Goal: Task Accomplishment & Management: Use online tool/utility

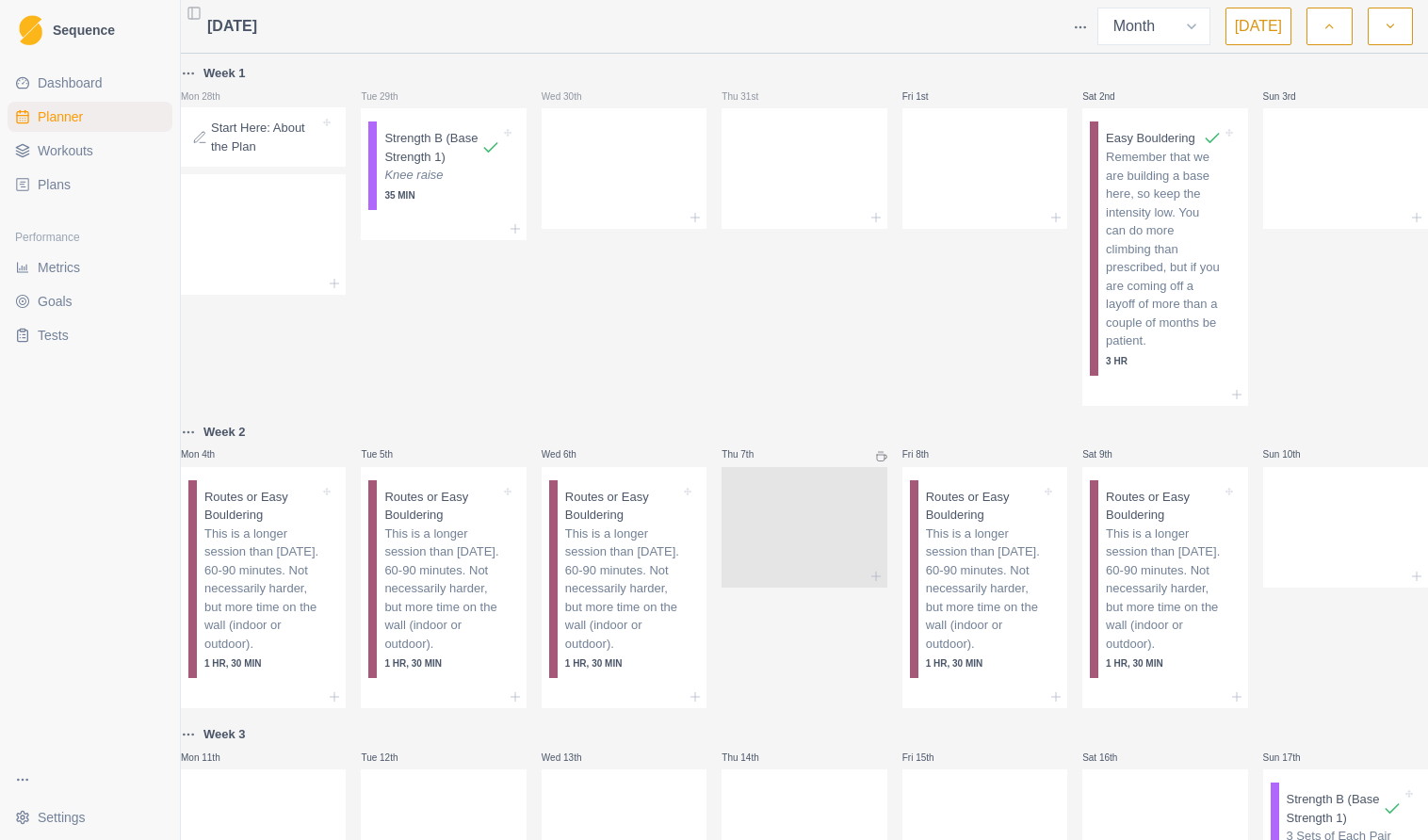
select select "month"
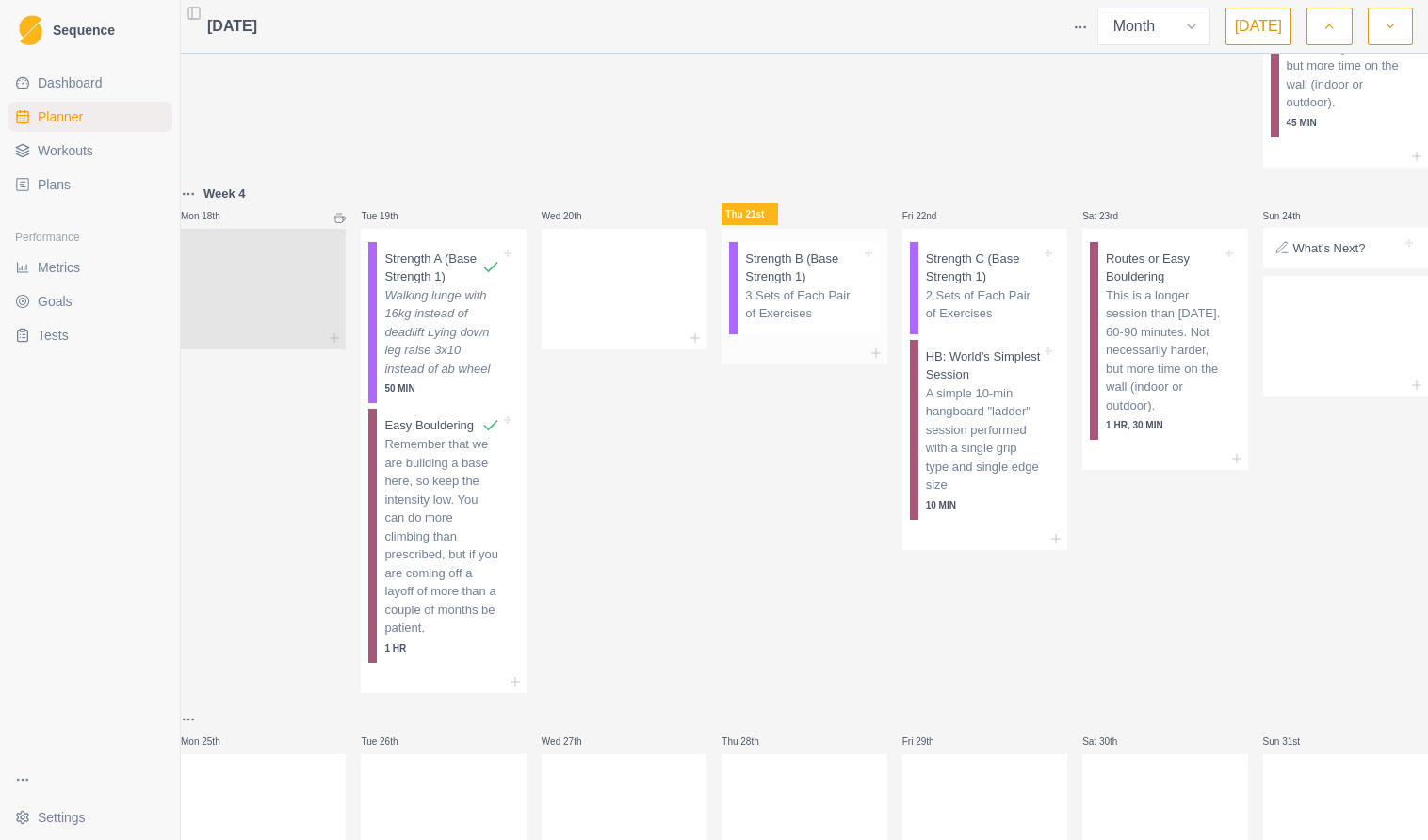
click at [806, 323] on p "3 Sets of Each Pair of Exercises" at bounding box center [802, 305] width 115 height 37
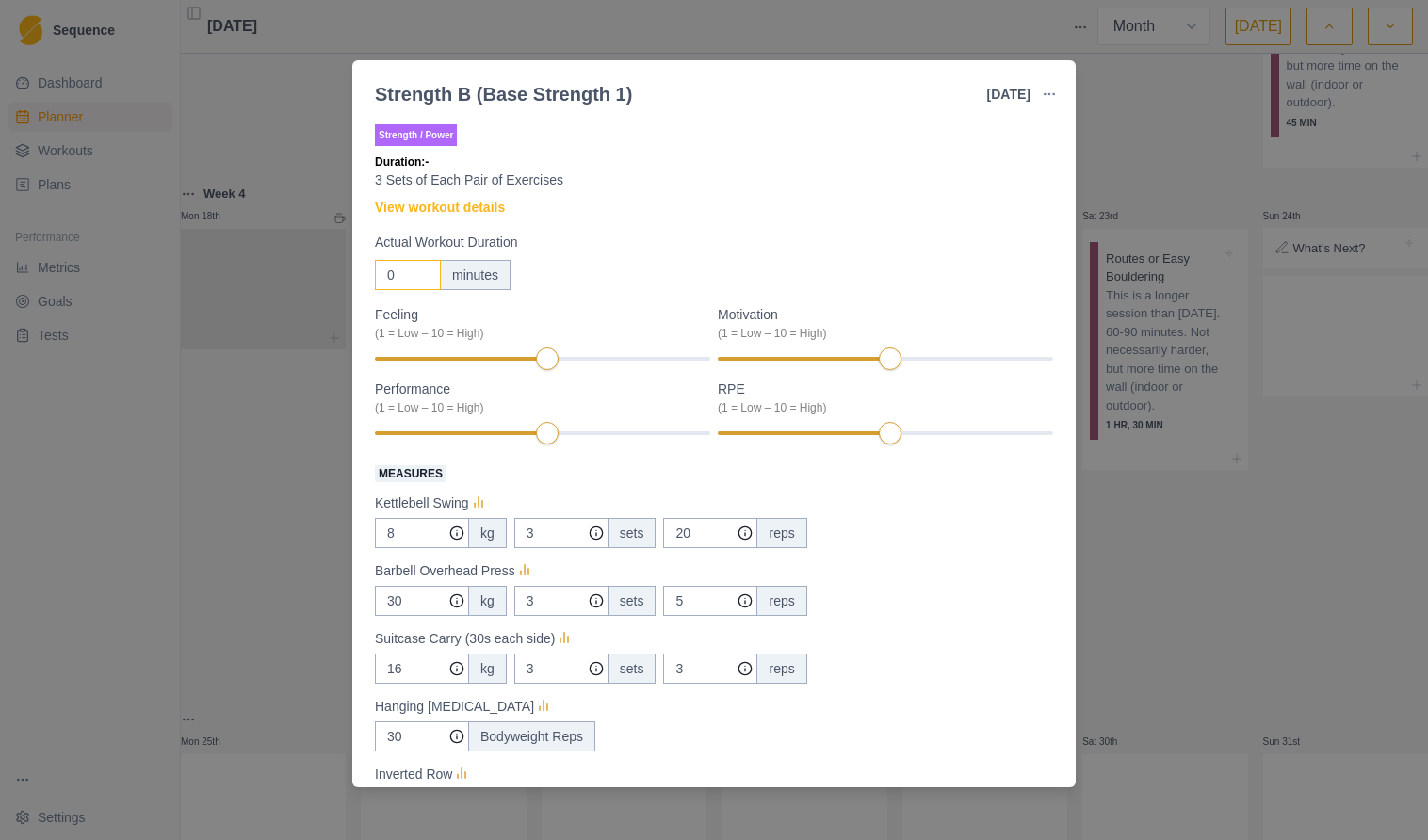
click at [394, 283] on input "0" at bounding box center [408, 274] width 66 height 30
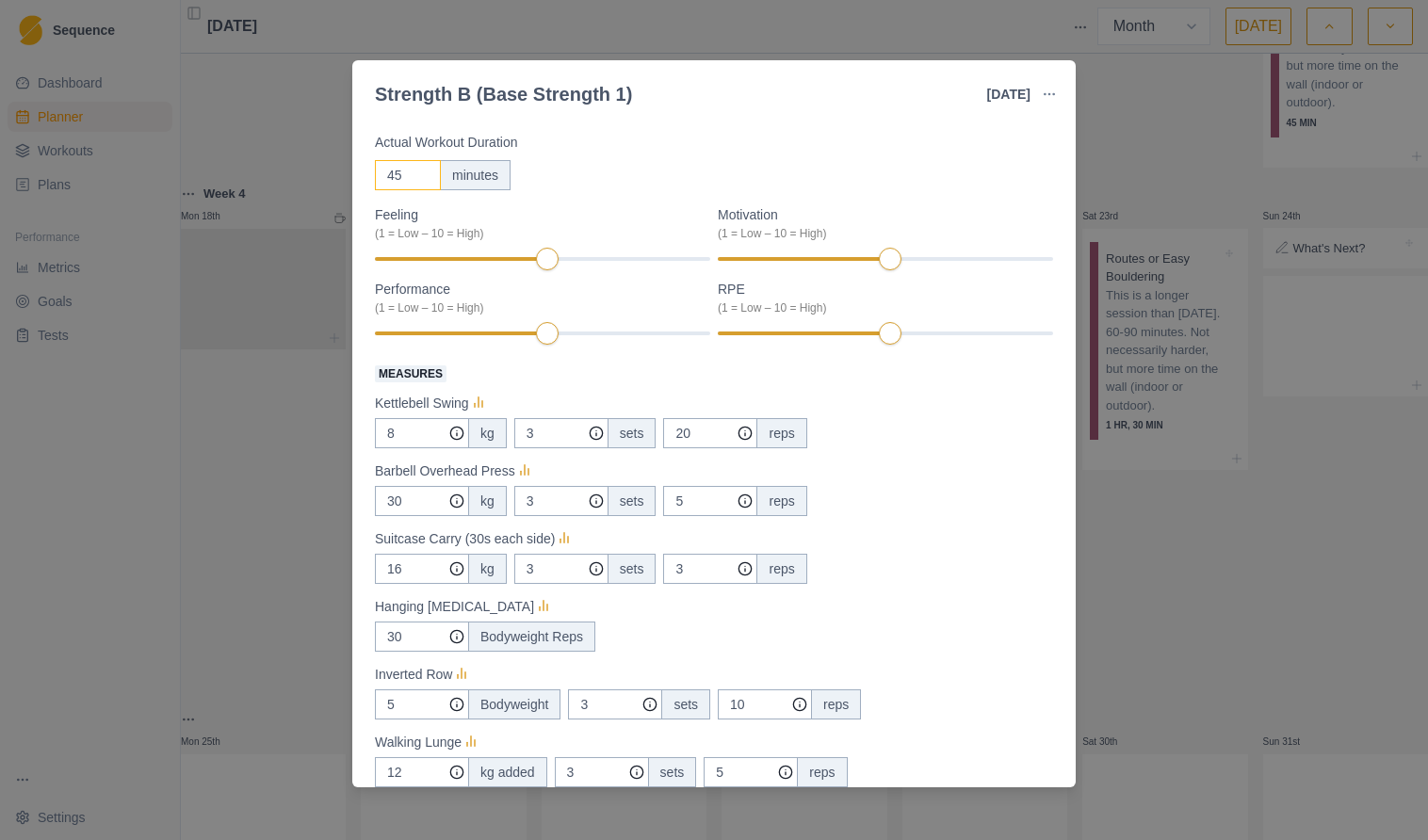
scroll to position [105, 0]
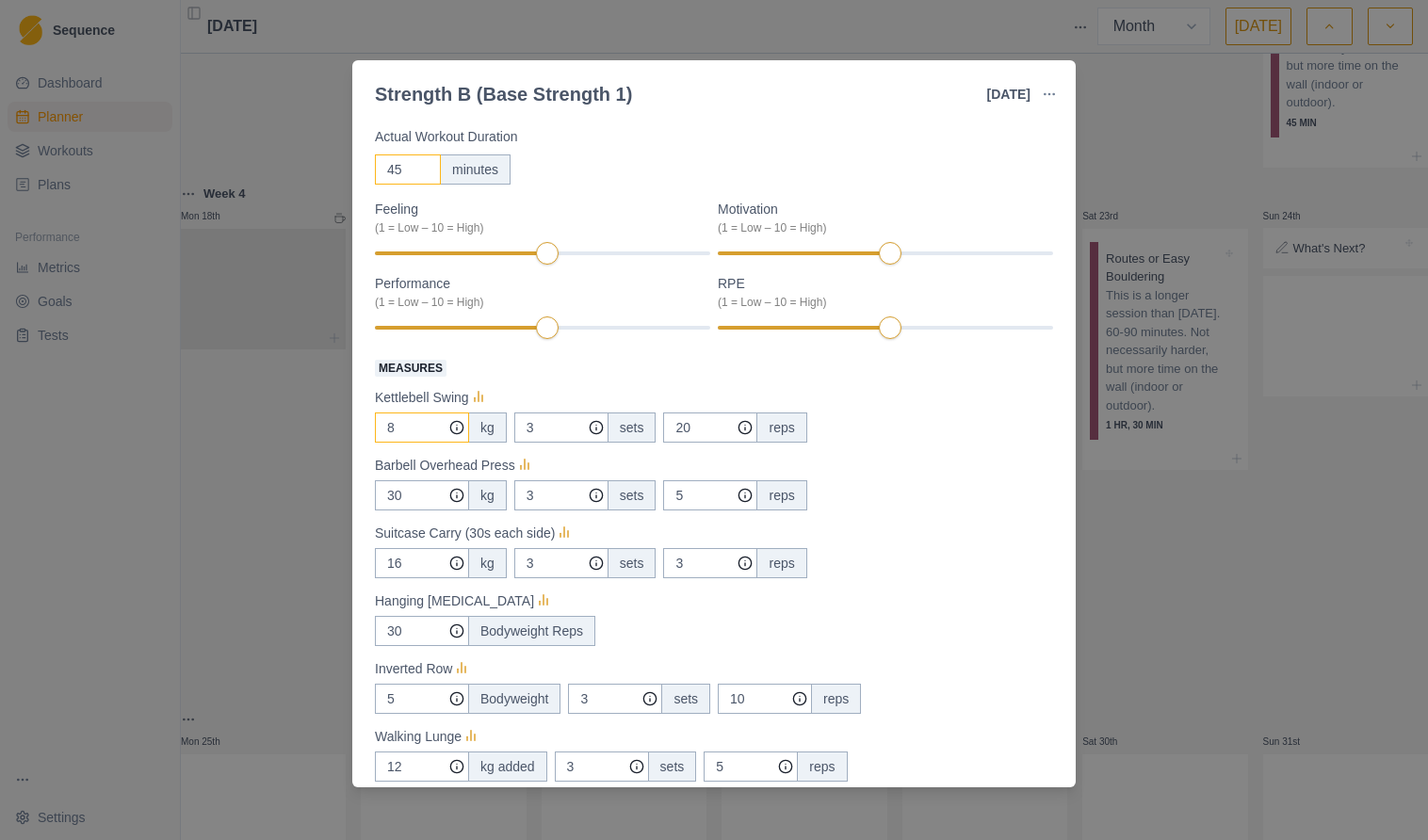
type input "45"
click at [408, 424] on input "8" at bounding box center [421, 427] width 94 height 30
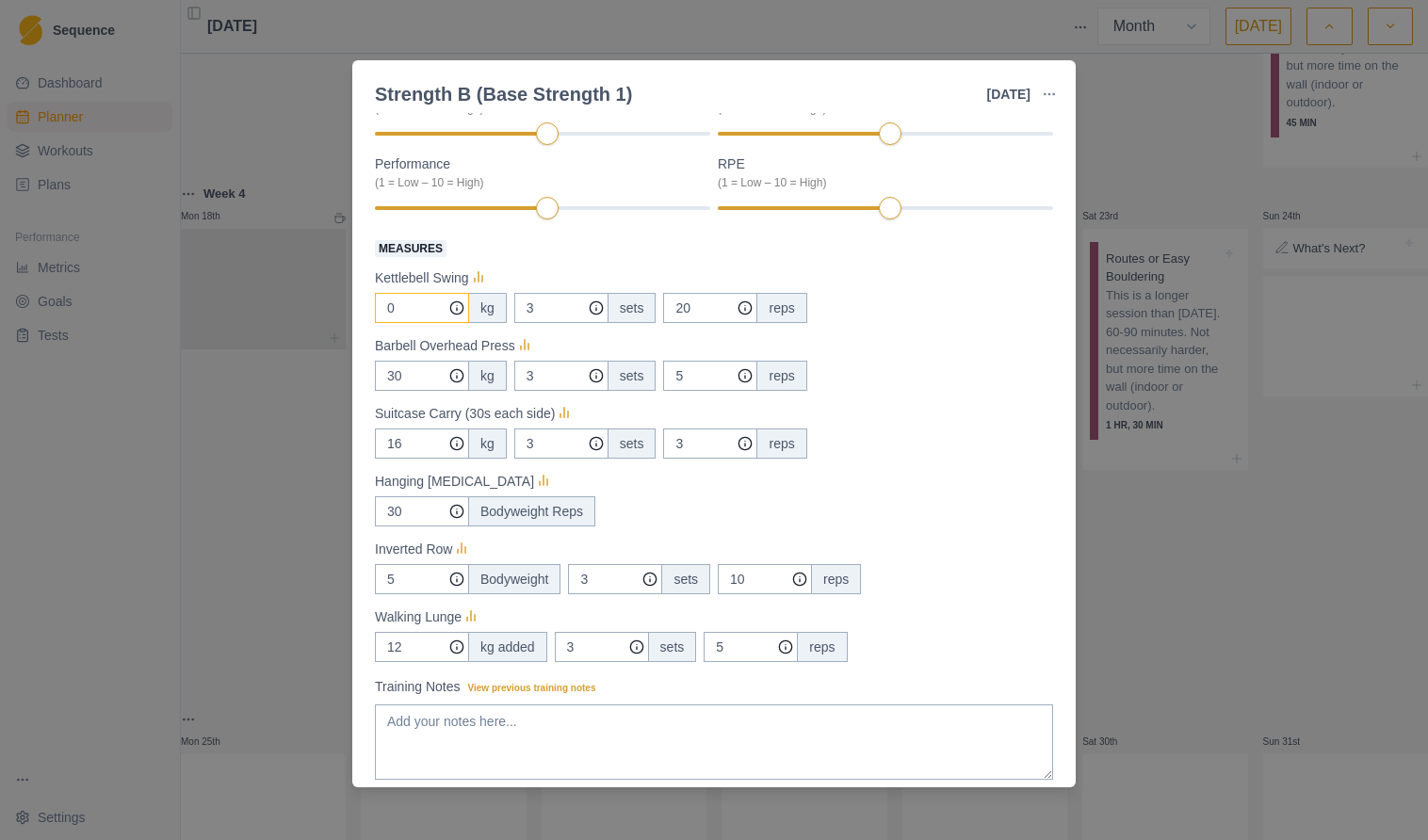
scroll to position [226, 0]
type input "0"
click at [421, 322] on input "30" at bounding box center [421, 307] width 94 height 30
click at [421, 322] on input "16" at bounding box center [421, 307] width 94 height 30
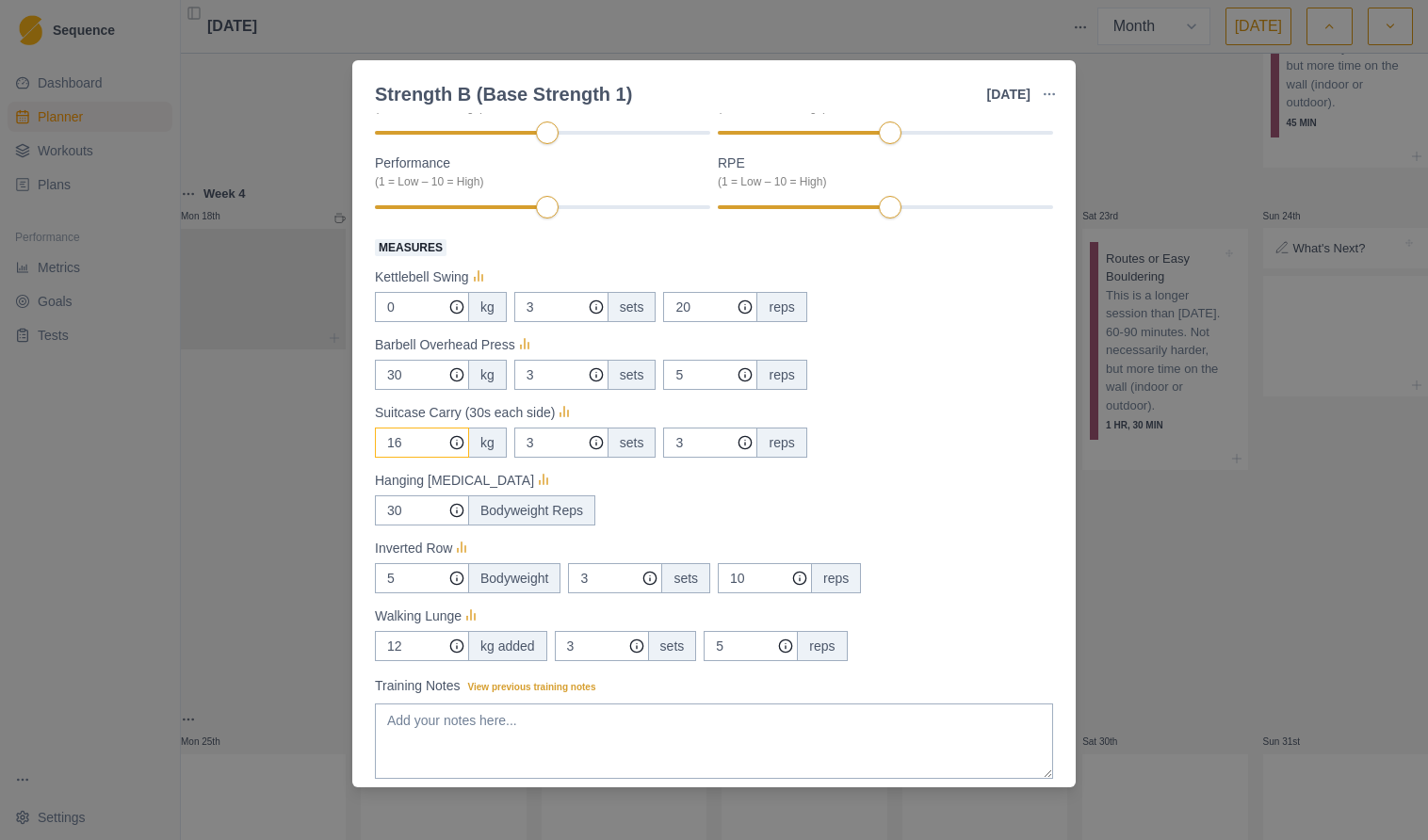
click at [421, 322] on input "16" at bounding box center [421, 307] width 94 height 30
type input "25"
click at [414, 322] on input "30" at bounding box center [421, 307] width 94 height 30
click at [412, 322] on input "5" at bounding box center [421, 307] width 94 height 30
click at [405, 322] on input "5" at bounding box center [421, 307] width 94 height 30
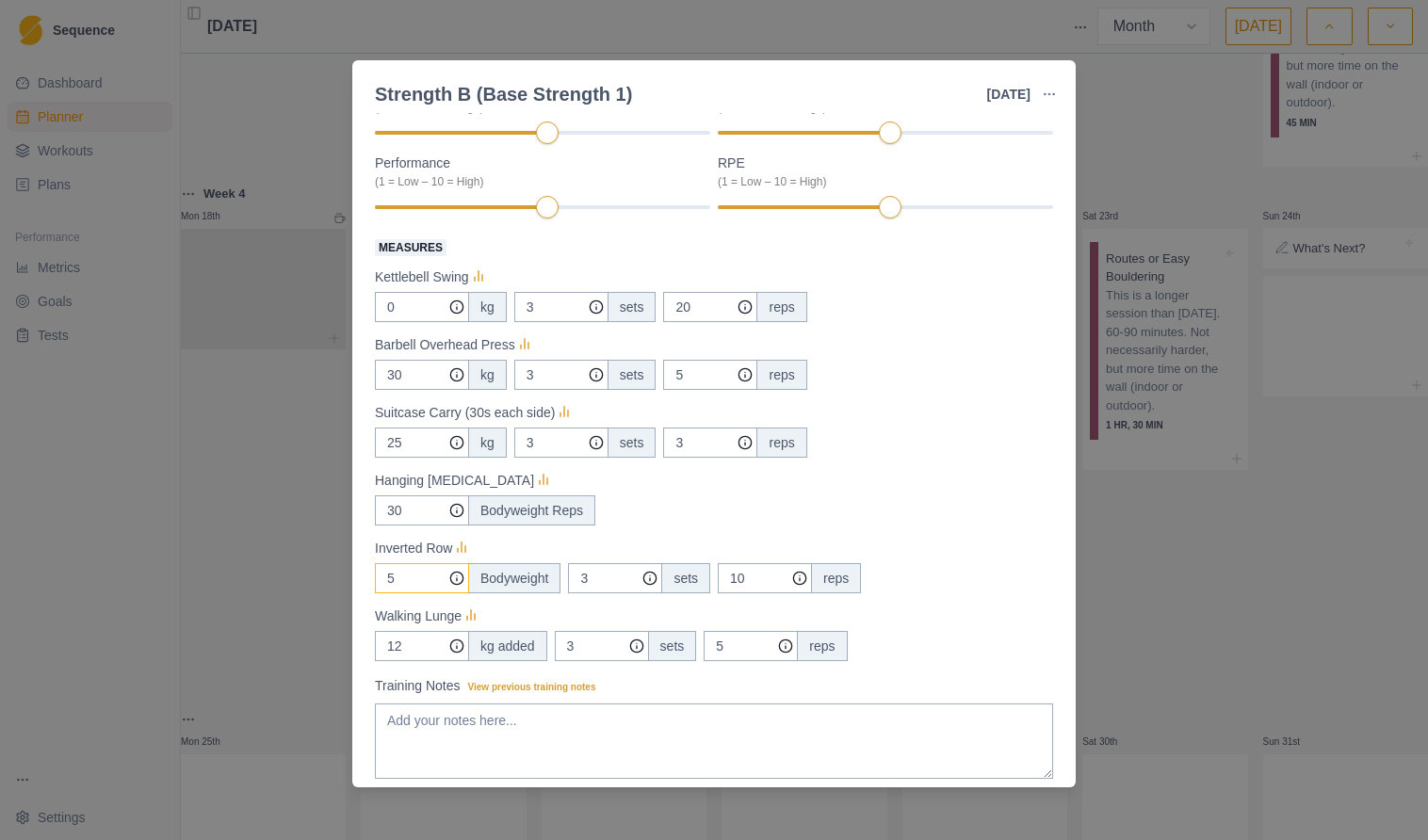
click at [405, 322] on input "5" at bounding box center [421, 307] width 94 height 30
click at [742, 504] on div "30 Bodyweight Reps" at bounding box center [714, 510] width 678 height 30
click at [412, 322] on input "12" at bounding box center [421, 307] width 94 height 30
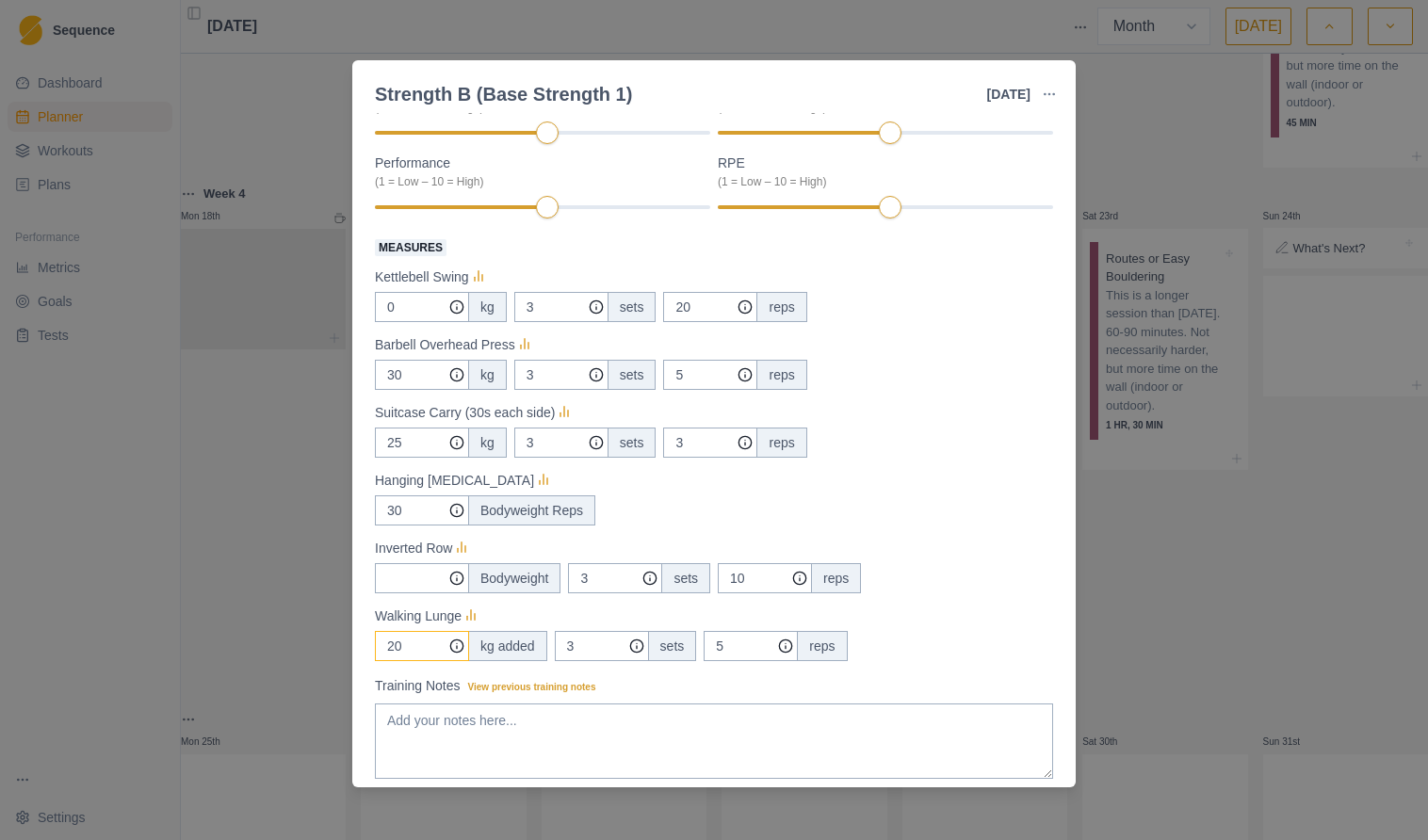
type input "20"
click at [982, 609] on div "Walking Lunge" at bounding box center [714, 615] width 678 height 22
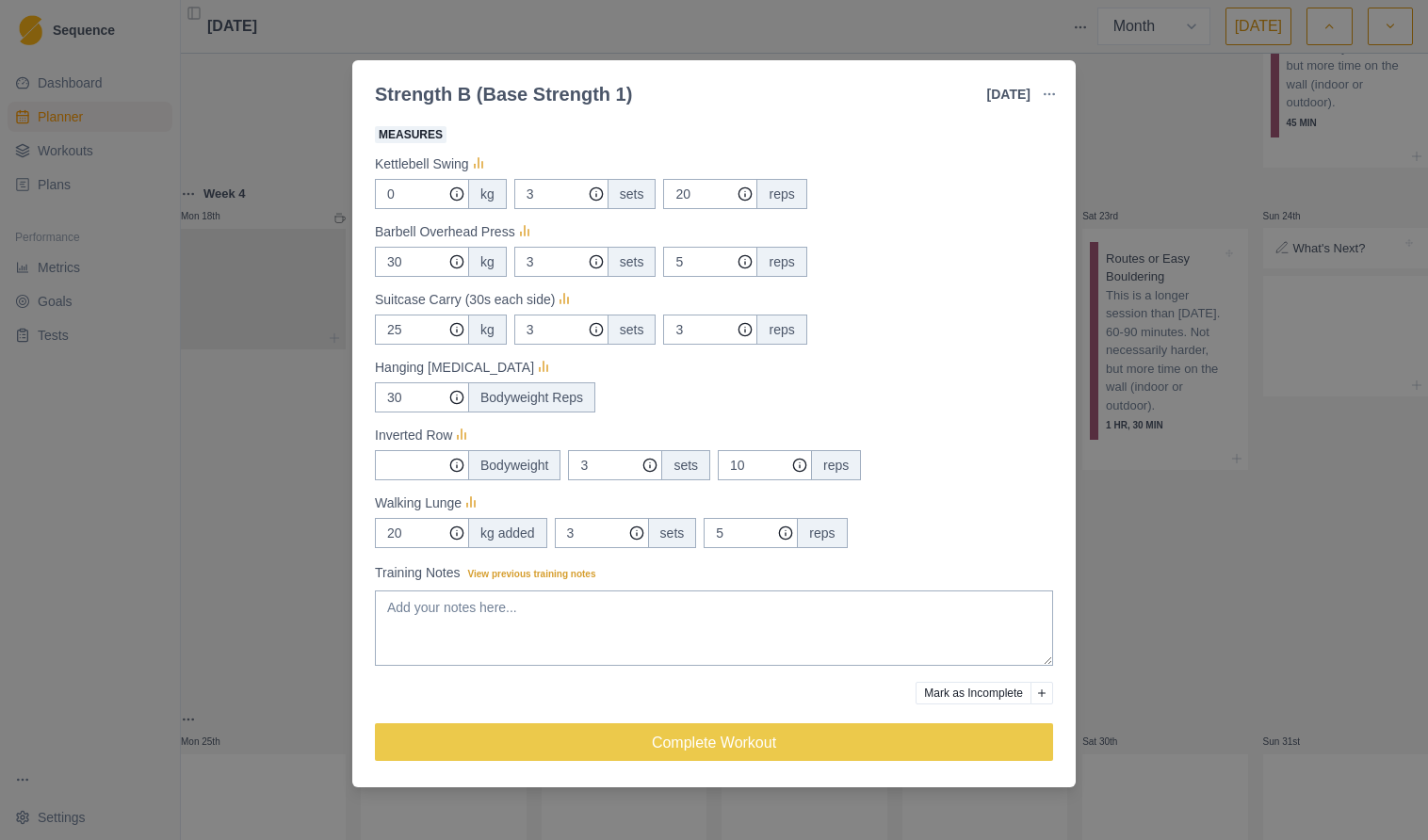
scroll to position [340, 0]
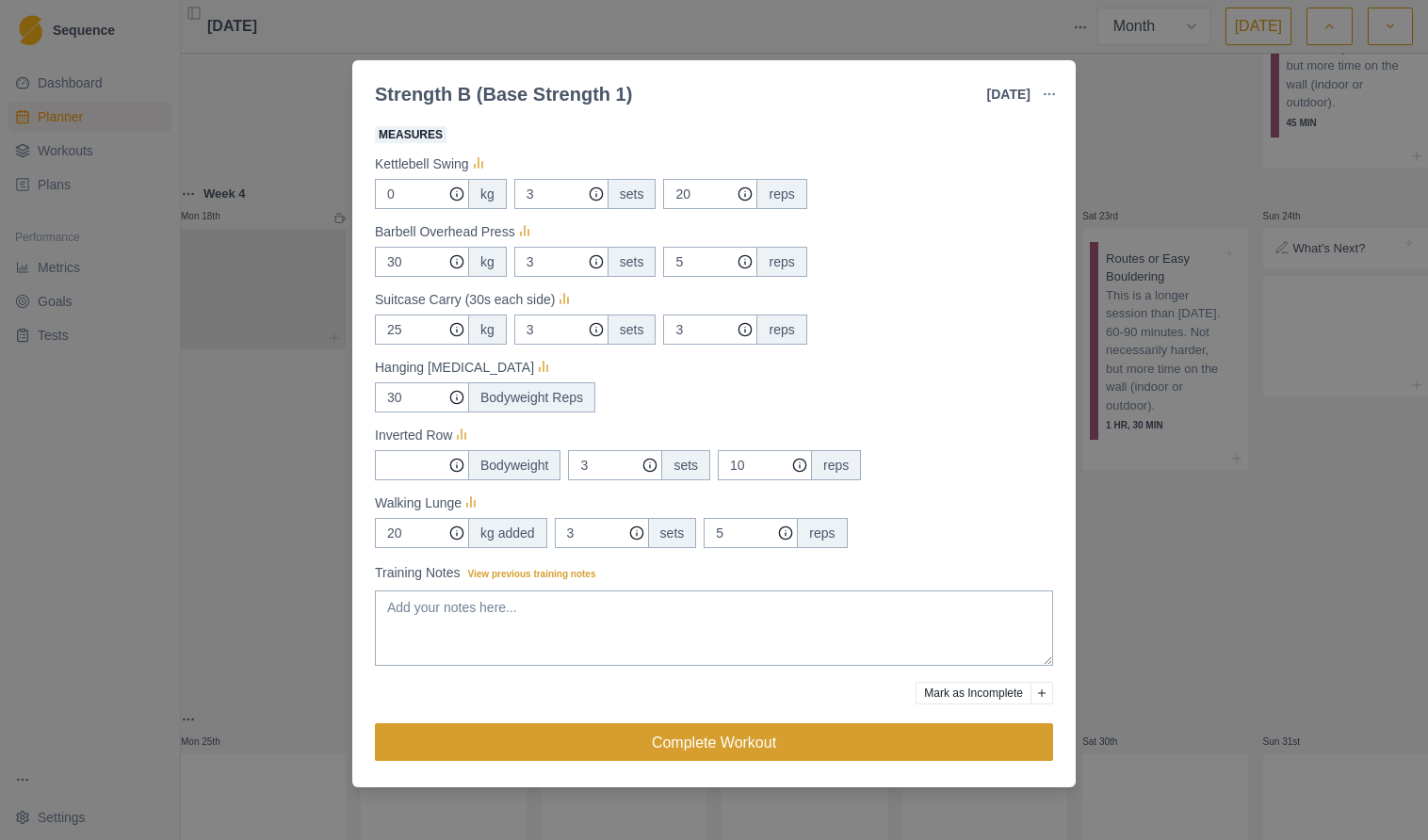
click at [762, 741] on button "Complete Workout" at bounding box center [714, 742] width 678 height 38
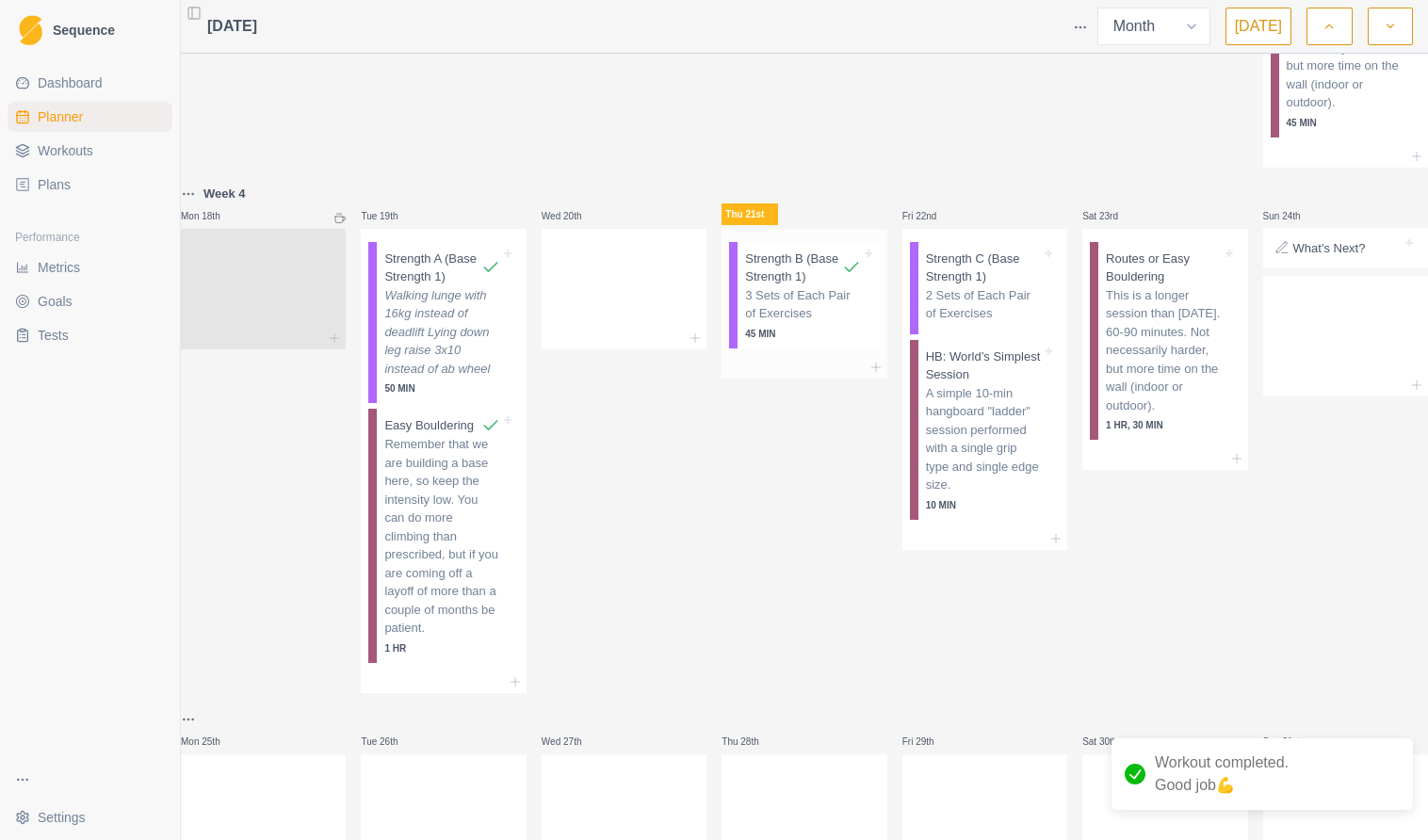
click at [801, 323] on p "3 Sets of Each Pair of Exercises" at bounding box center [802, 305] width 115 height 37
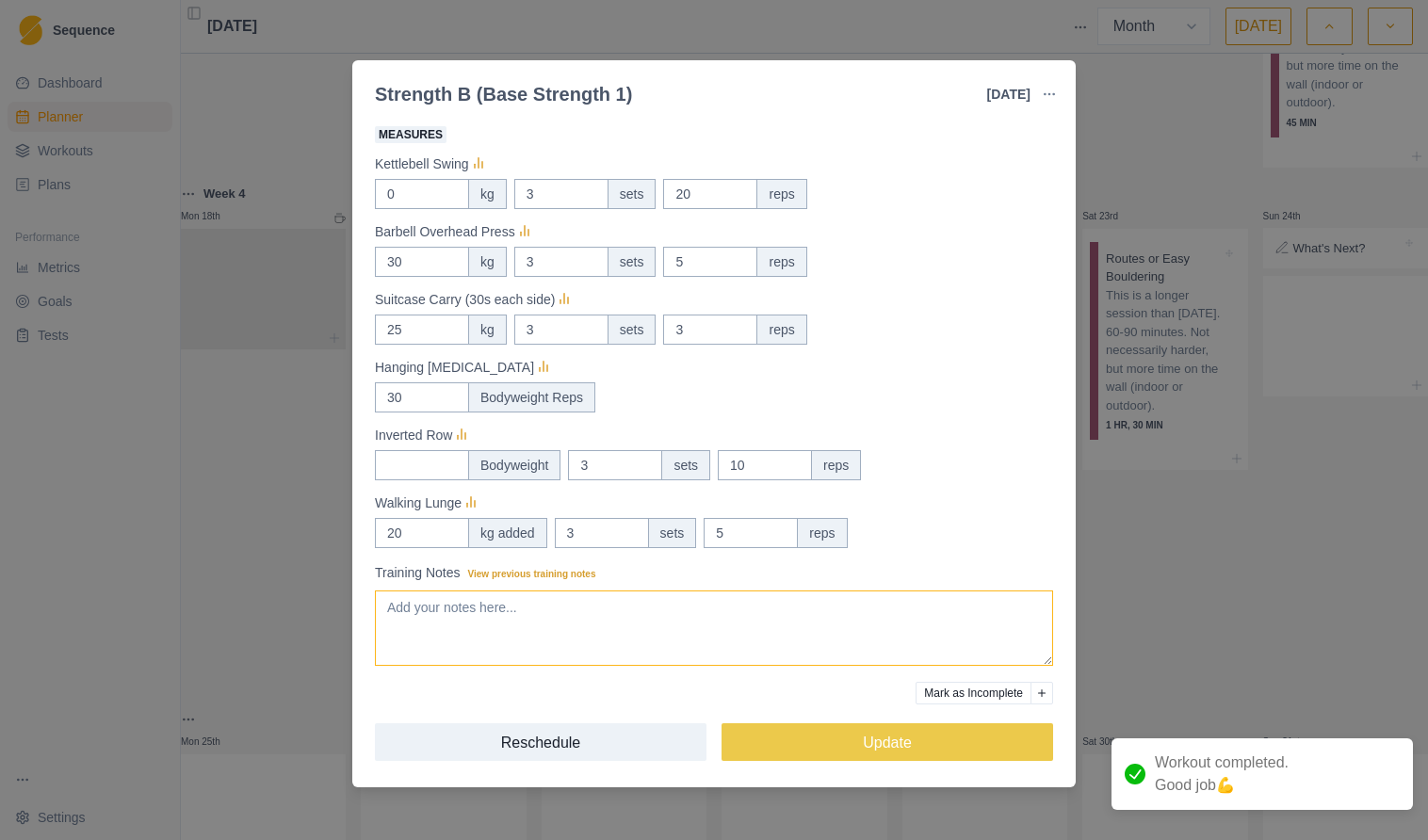
click at [501, 634] on textarea "Training Notes View previous training notes" at bounding box center [714, 628] width 678 height 75
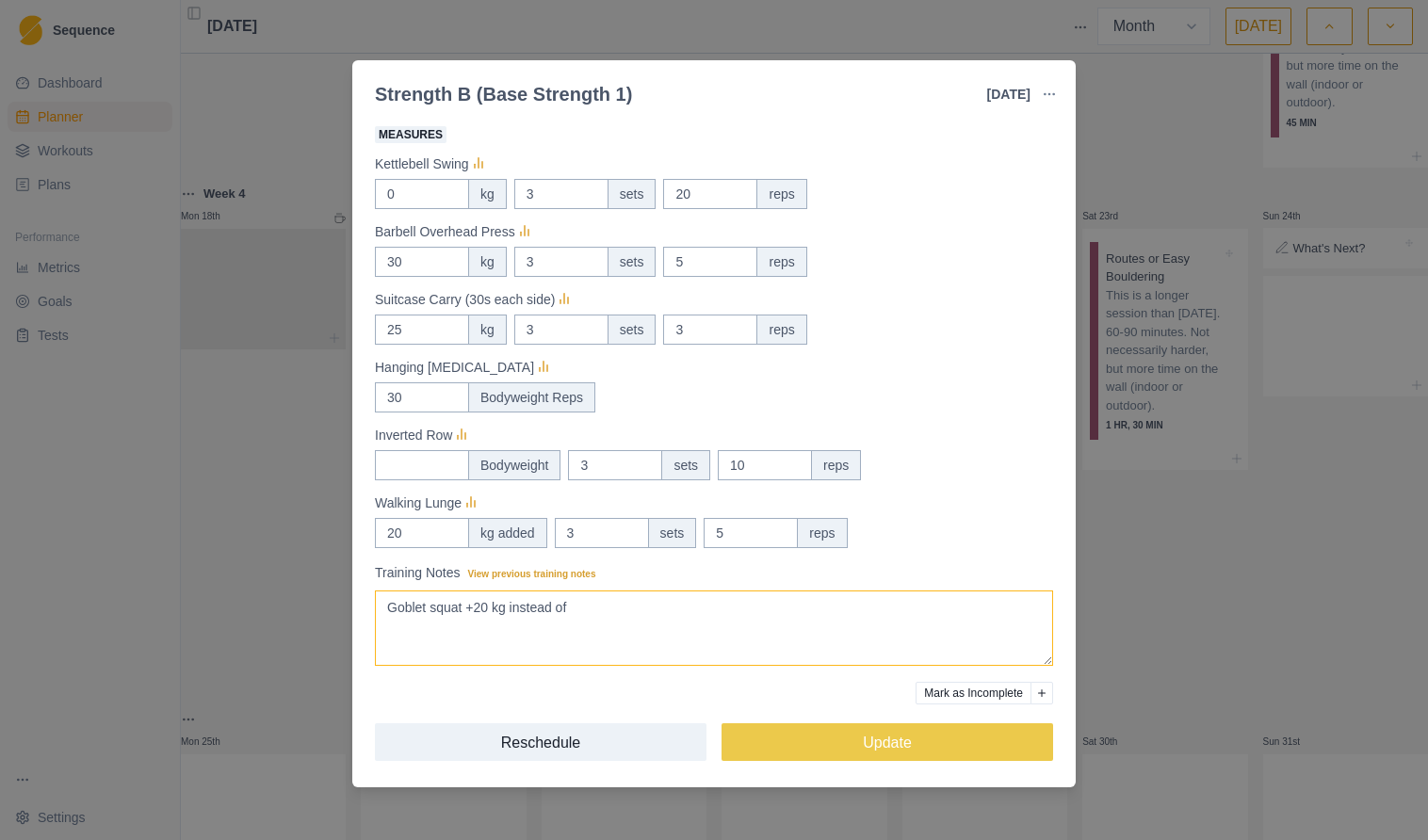
click at [637, 631] on textarea "Goblet squat +20 kg instead of" at bounding box center [714, 628] width 678 height 75
type textarea "Goblet squat +20 kg instead of Kettlebell swing"
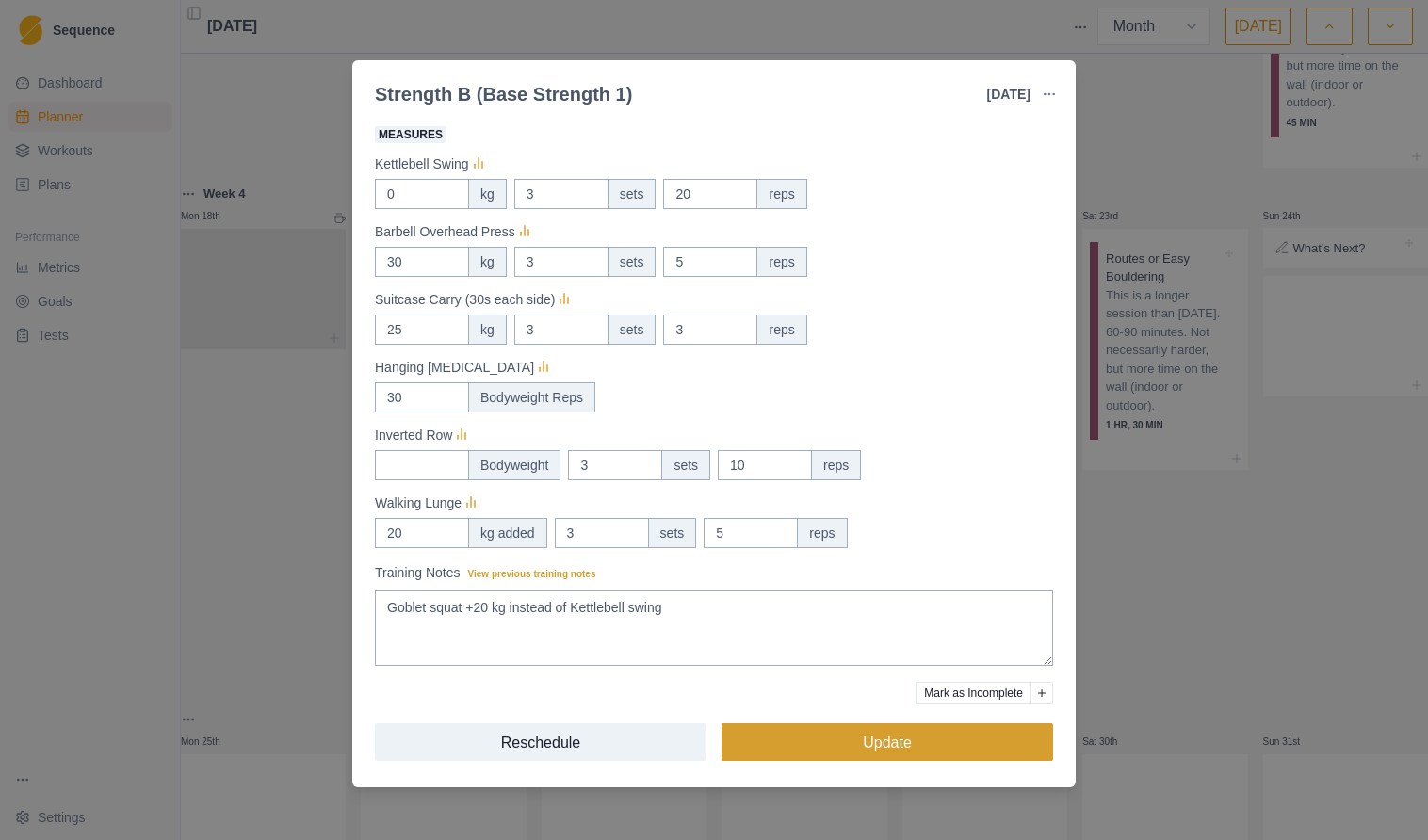
click at [865, 739] on button "Update" at bounding box center [887, 742] width 332 height 38
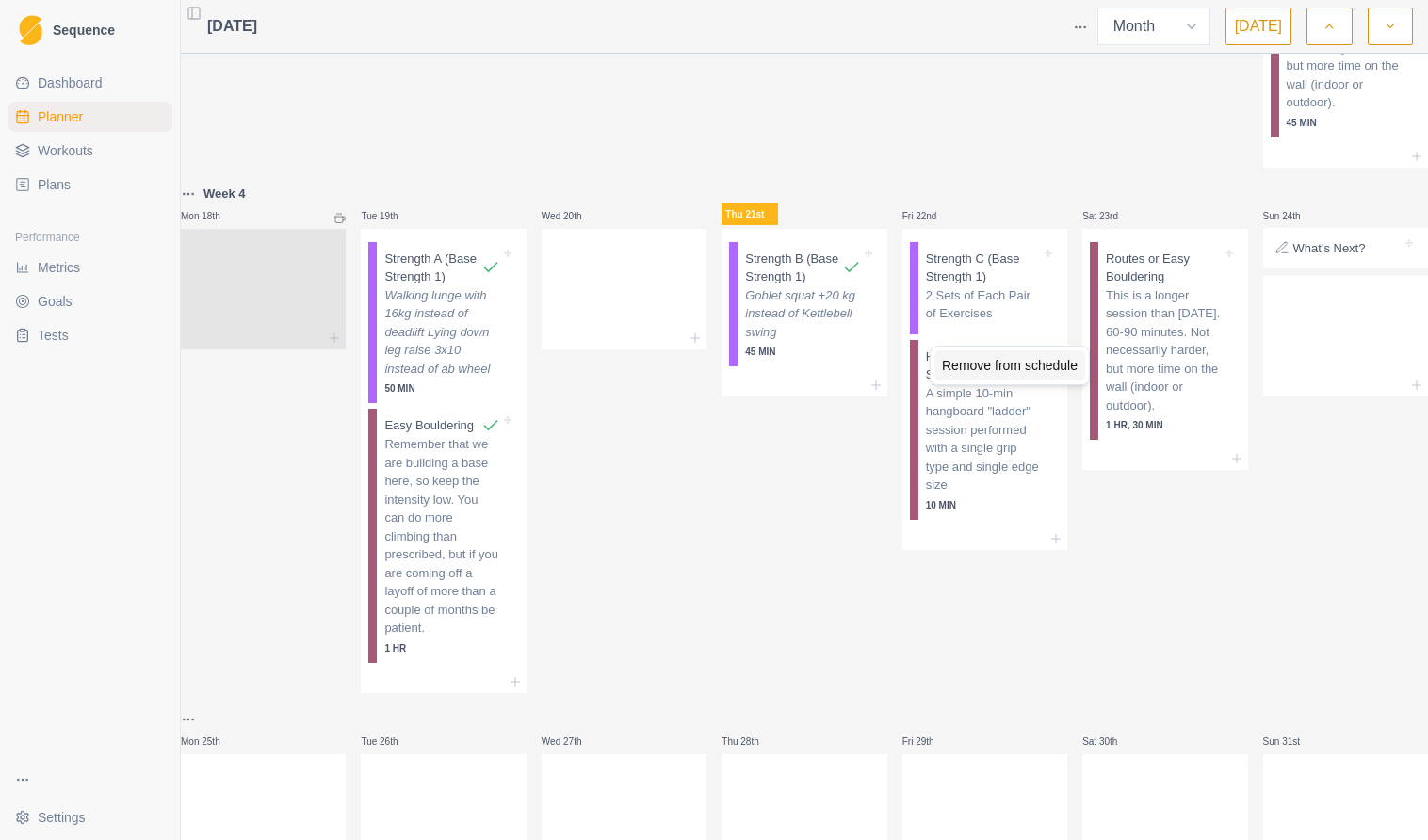
click at [990, 372] on div "Remove from schedule" at bounding box center [1009, 365] width 151 height 30
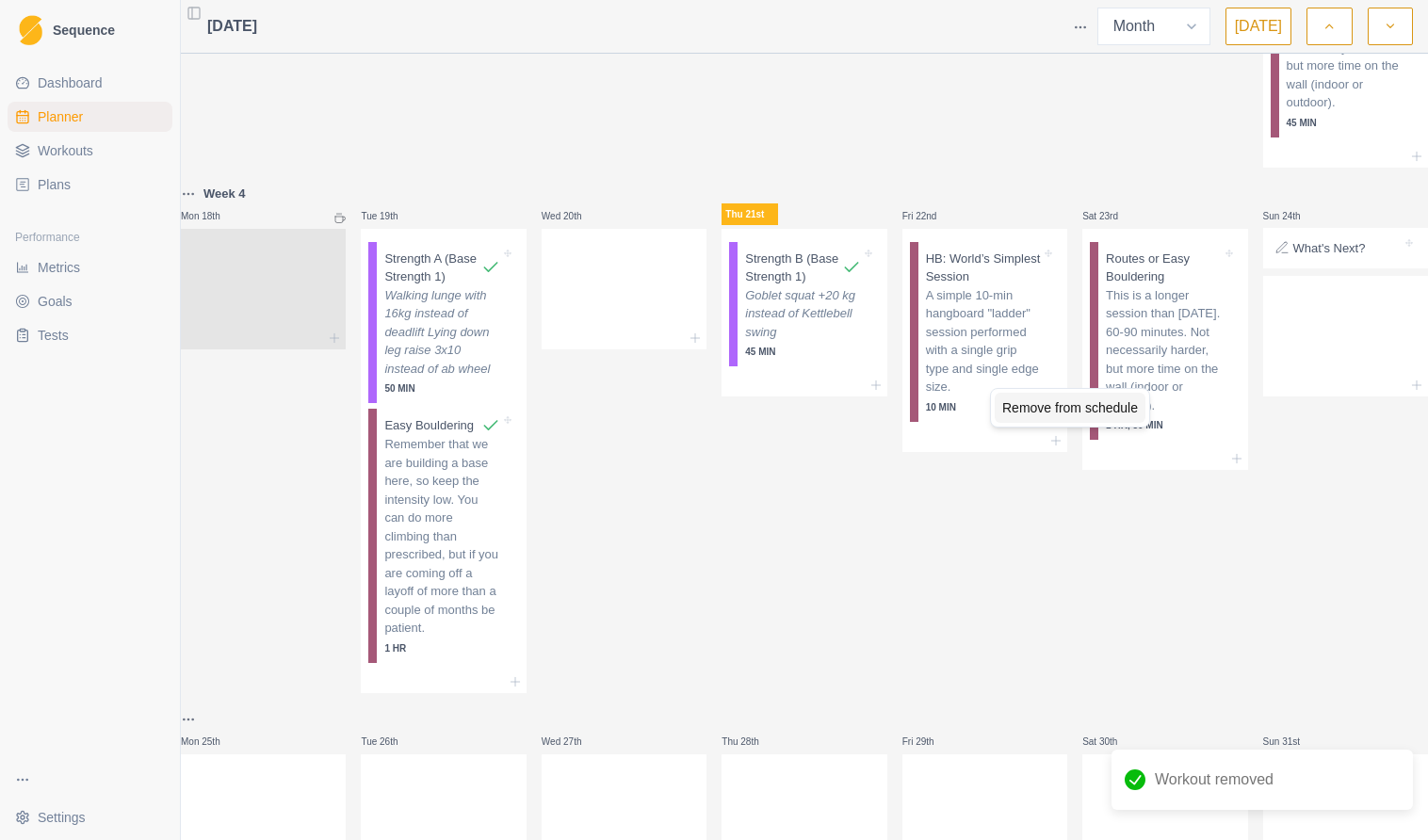
click at [1048, 420] on div "Remove from schedule" at bounding box center [1070, 407] width 151 height 30
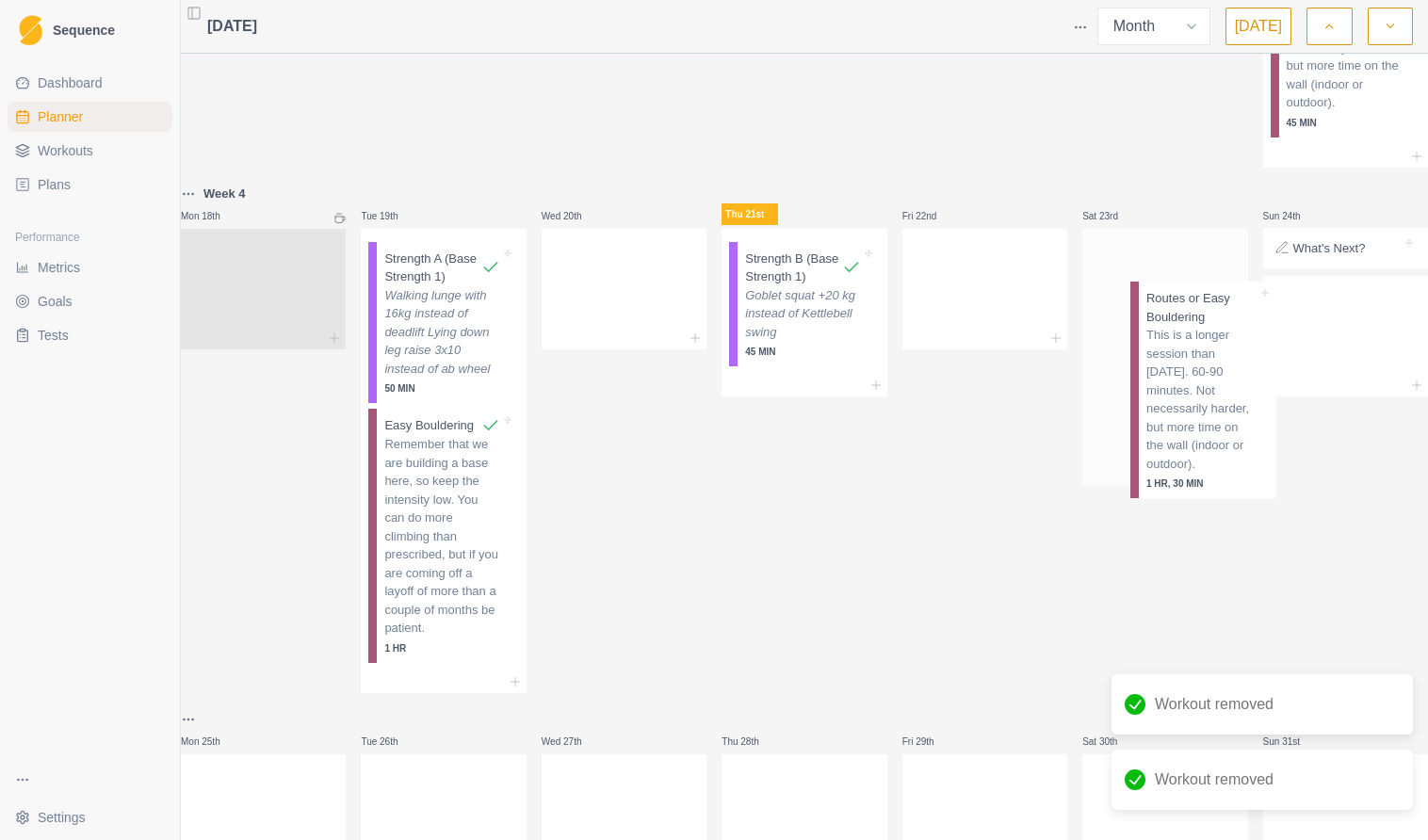
drag, startPoint x: 1170, startPoint y: 416, endPoint x: 1205, endPoint y: 392, distance: 42.4
click at [1205, 392] on div "Routes or Easy Bouldering This is a longer session than [DATE]. 60-90 minutes. …" at bounding box center [1164, 346] width 165 height 235
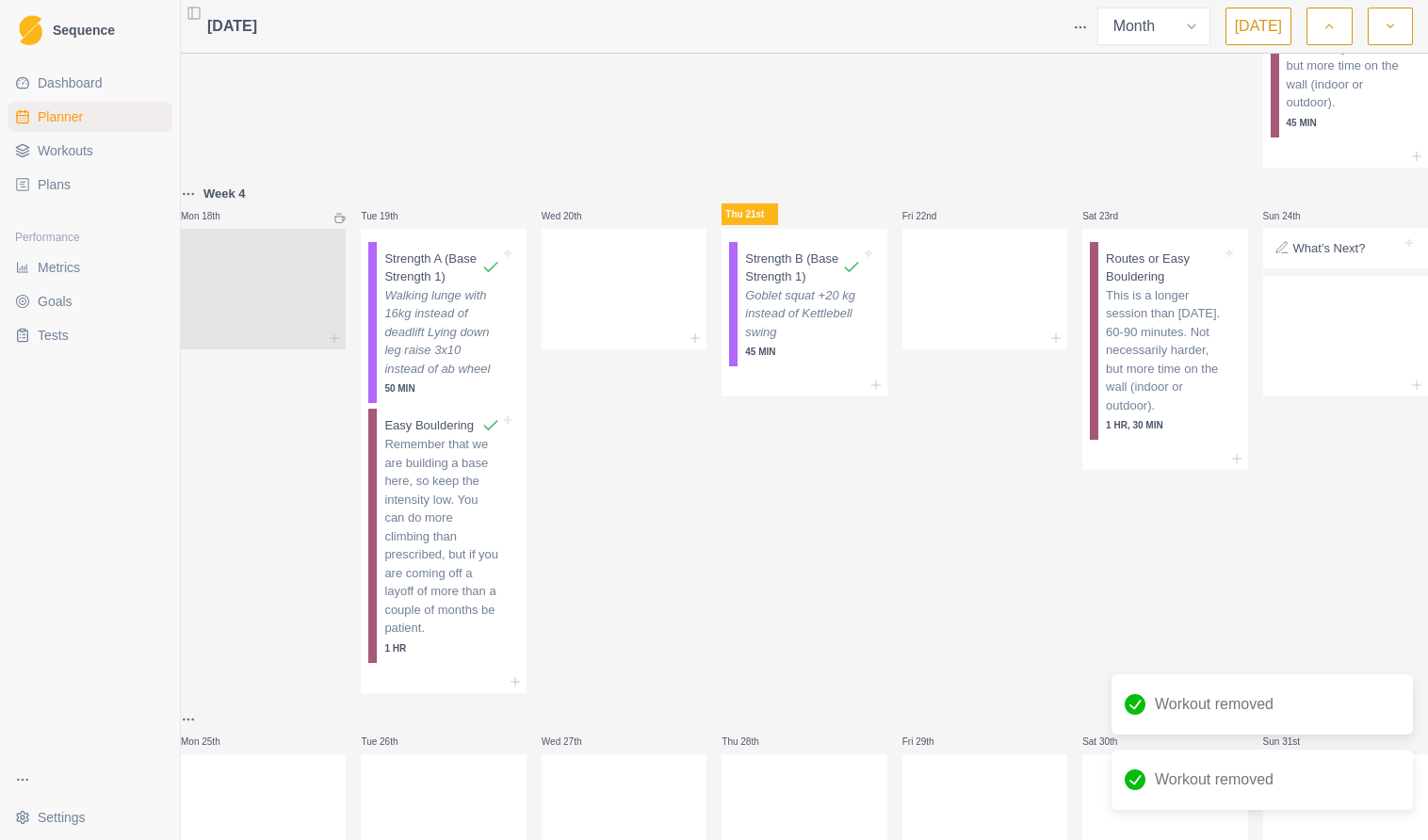
click at [1312, 258] on p "What's Next?" at bounding box center [1330, 248] width 73 height 18
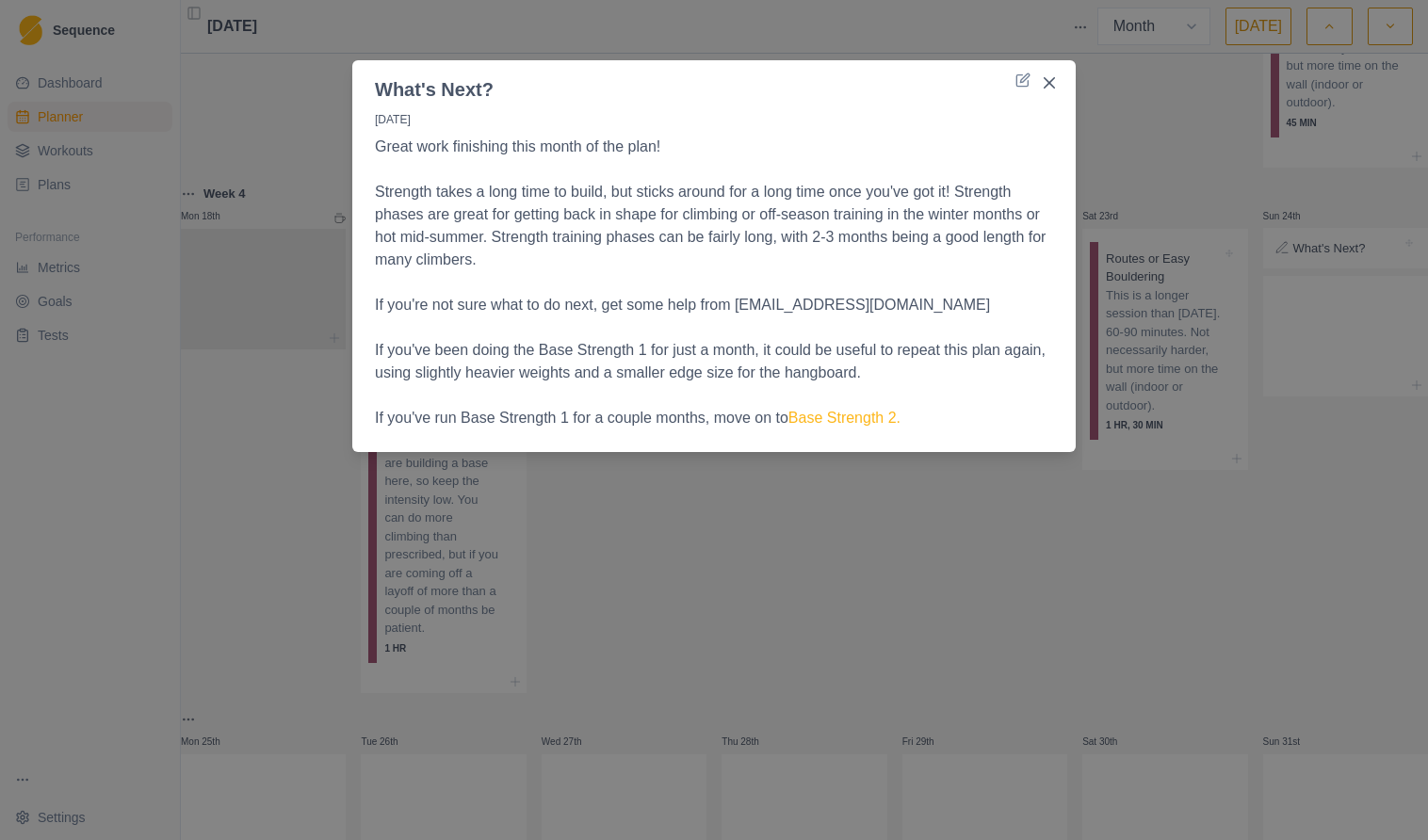
click at [775, 185] on p "Strength takes a long time to build, but sticks around for a long time once you…" at bounding box center [714, 226] width 678 height 91
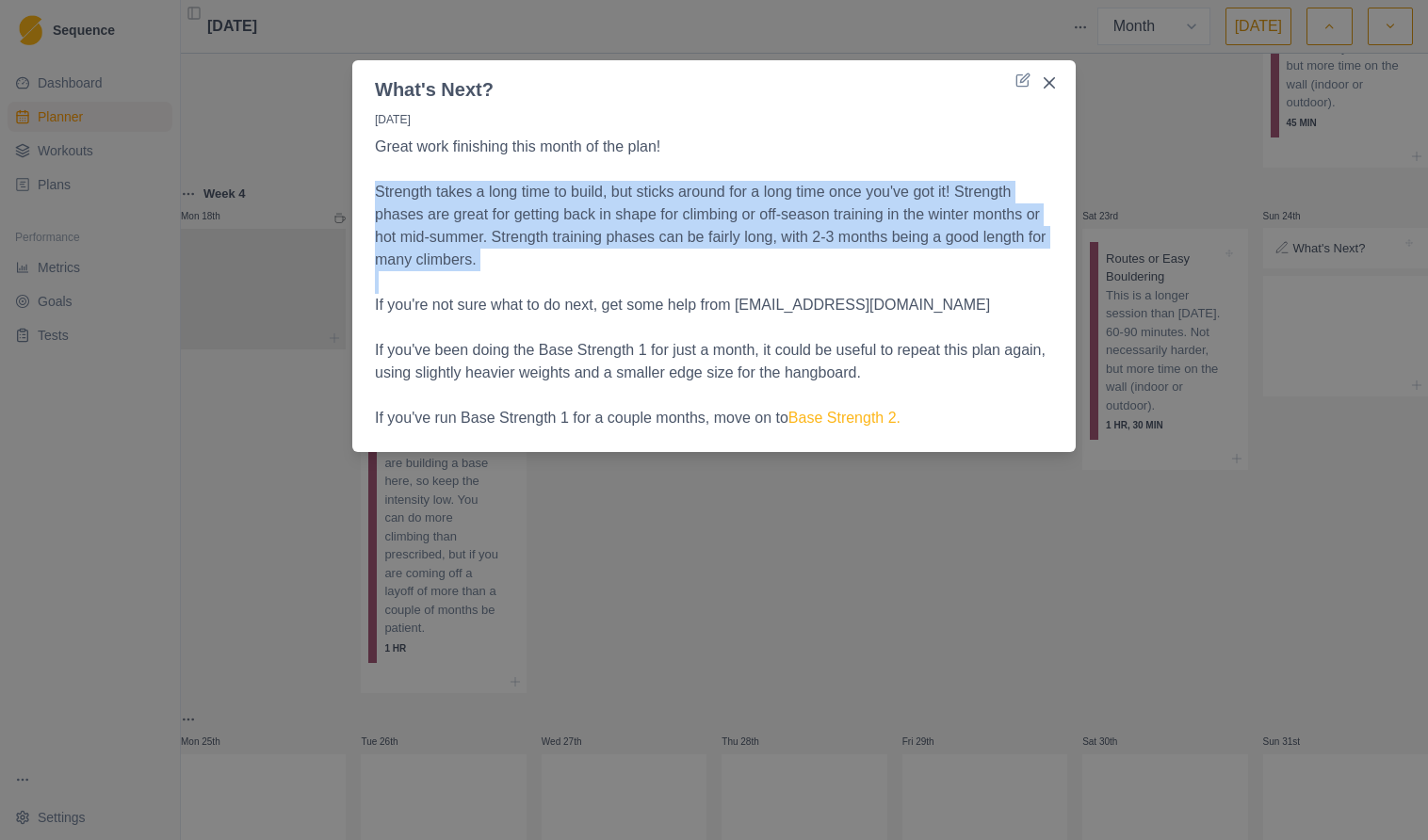
click at [775, 185] on p "Strength takes a long time to build, but sticks around for a long time once you…" at bounding box center [714, 226] width 678 height 91
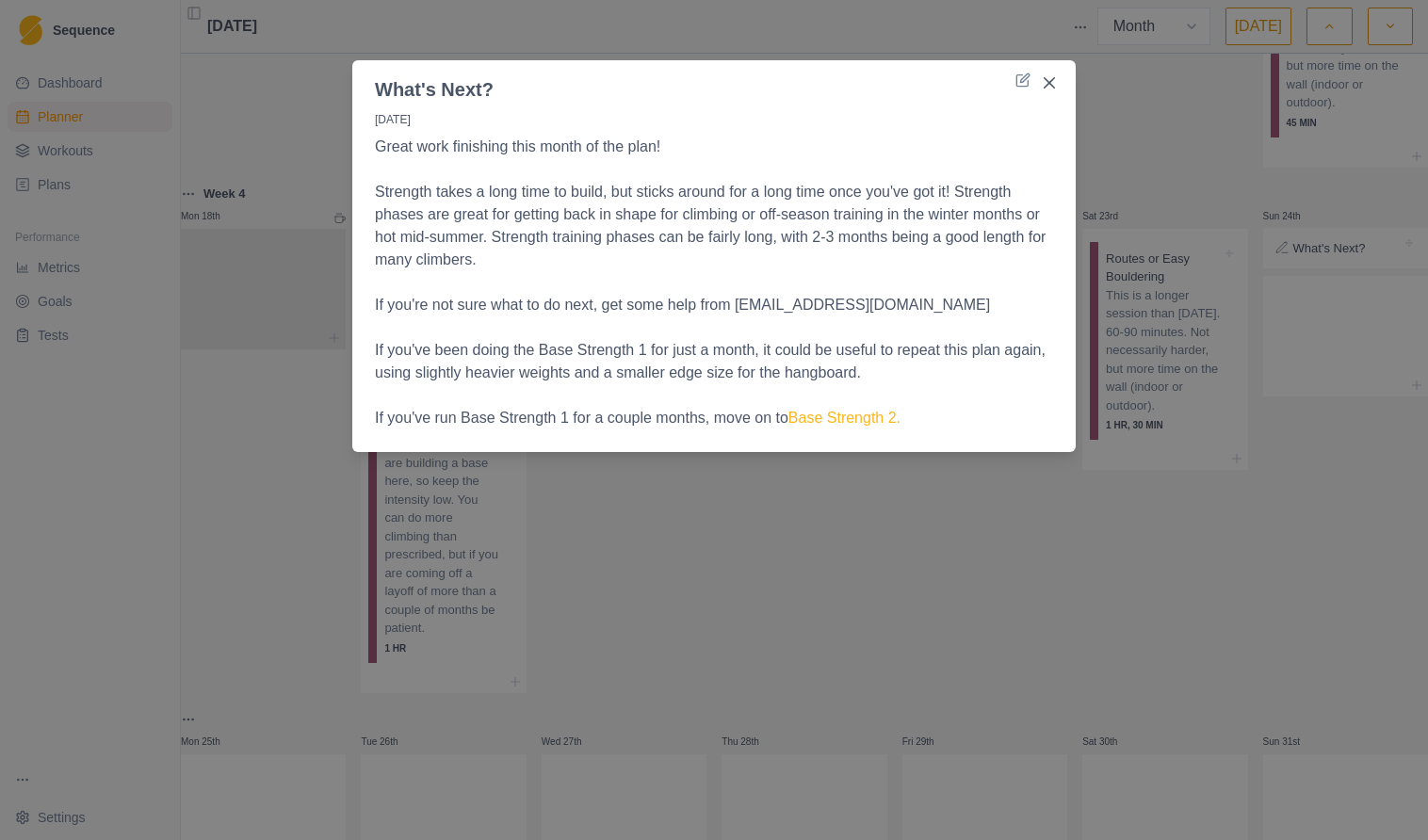
click at [482, 218] on p "Strength takes a long time to build, but sticks around for a long time once you…" at bounding box center [714, 226] width 678 height 91
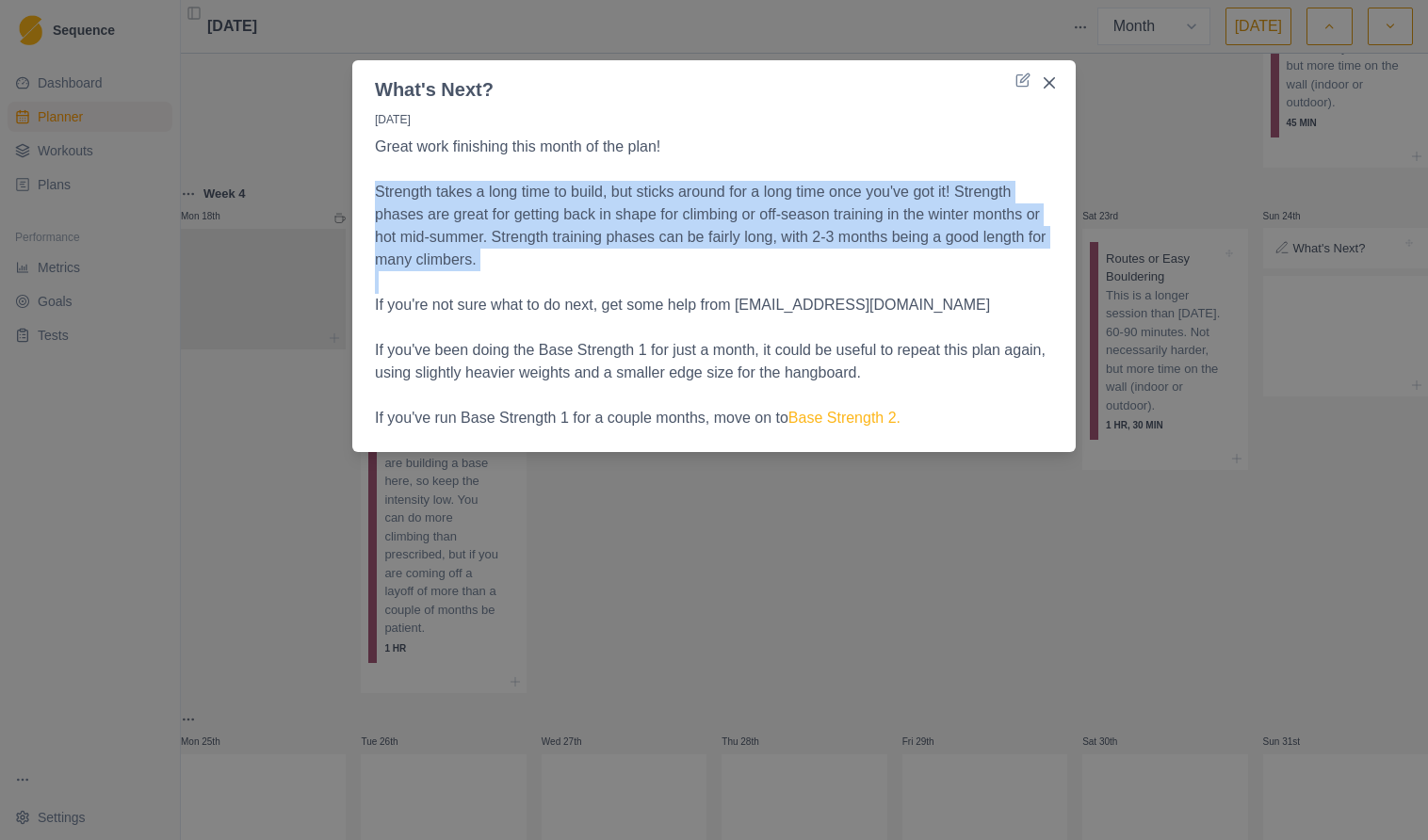
click at [482, 218] on p "Strength takes a long time to build, but sticks around for a long time once you…" at bounding box center [714, 226] width 678 height 91
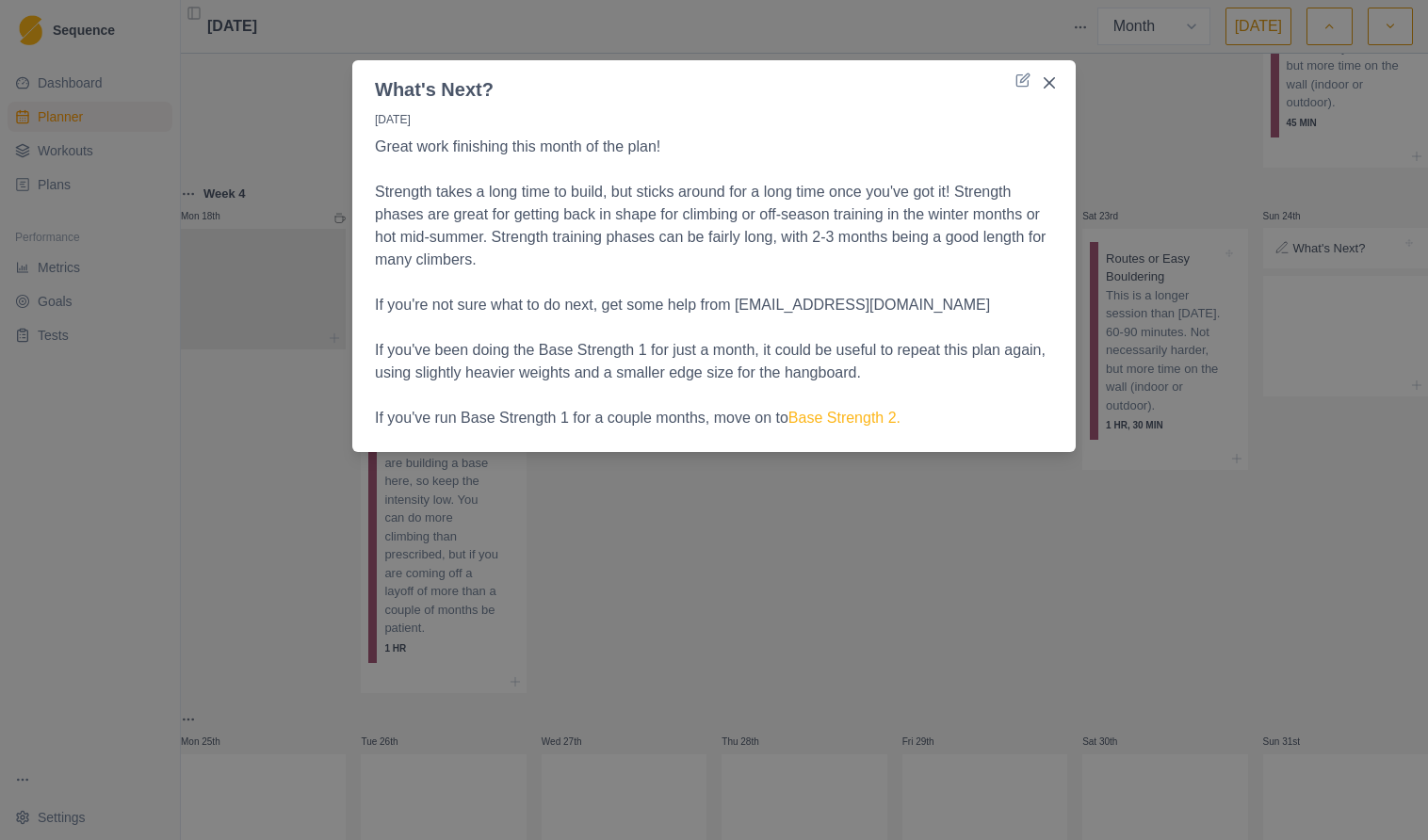
click at [717, 197] on p "Strength takes a long time to build, but sticks around for a long time once you…" at bounding box center [714, 226] width 678 height 91
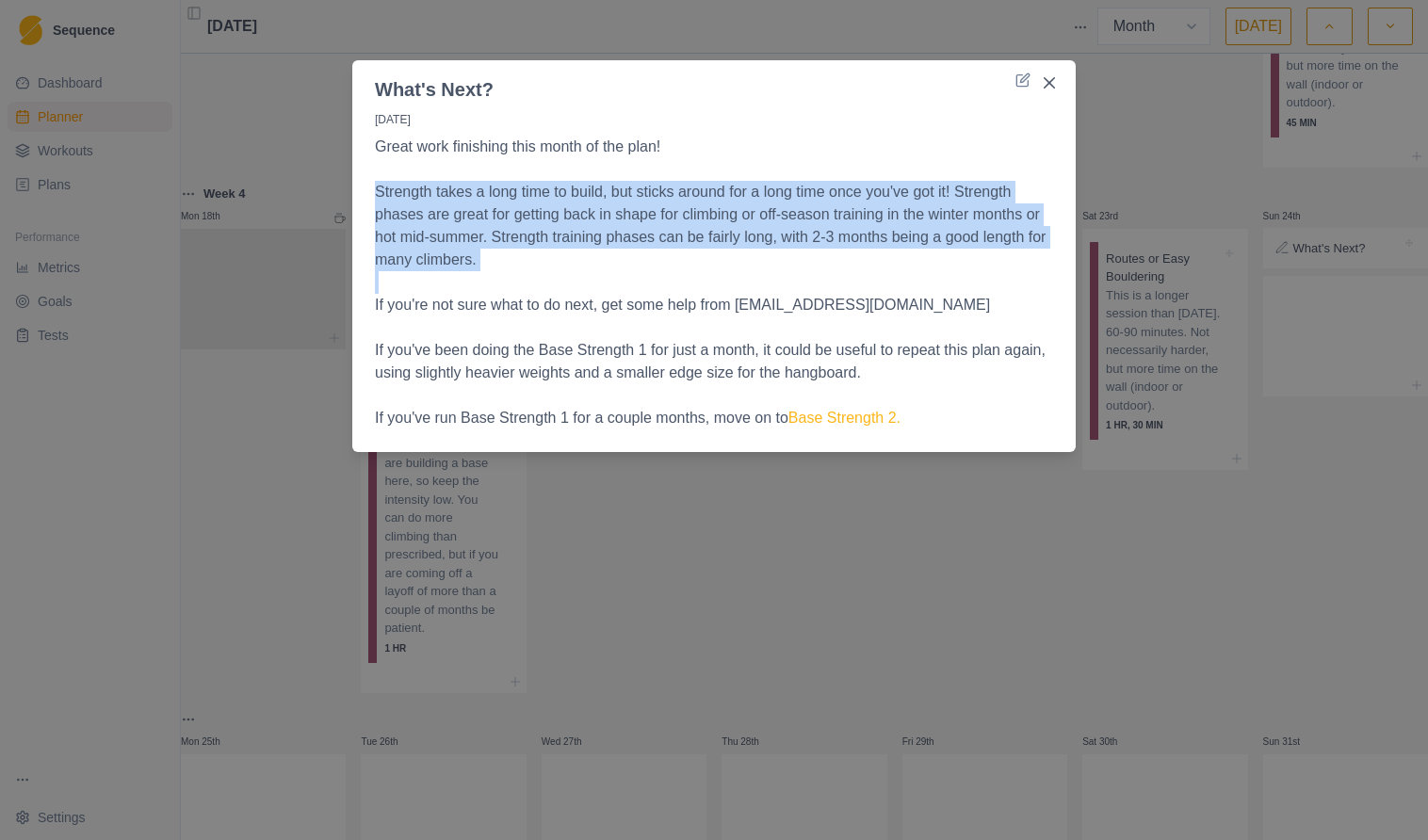
click at [717, 197] on p "Strength takes a long time to build, but sticks around for a long time once you…" at bounding box center [714, 226] width 678 height 91
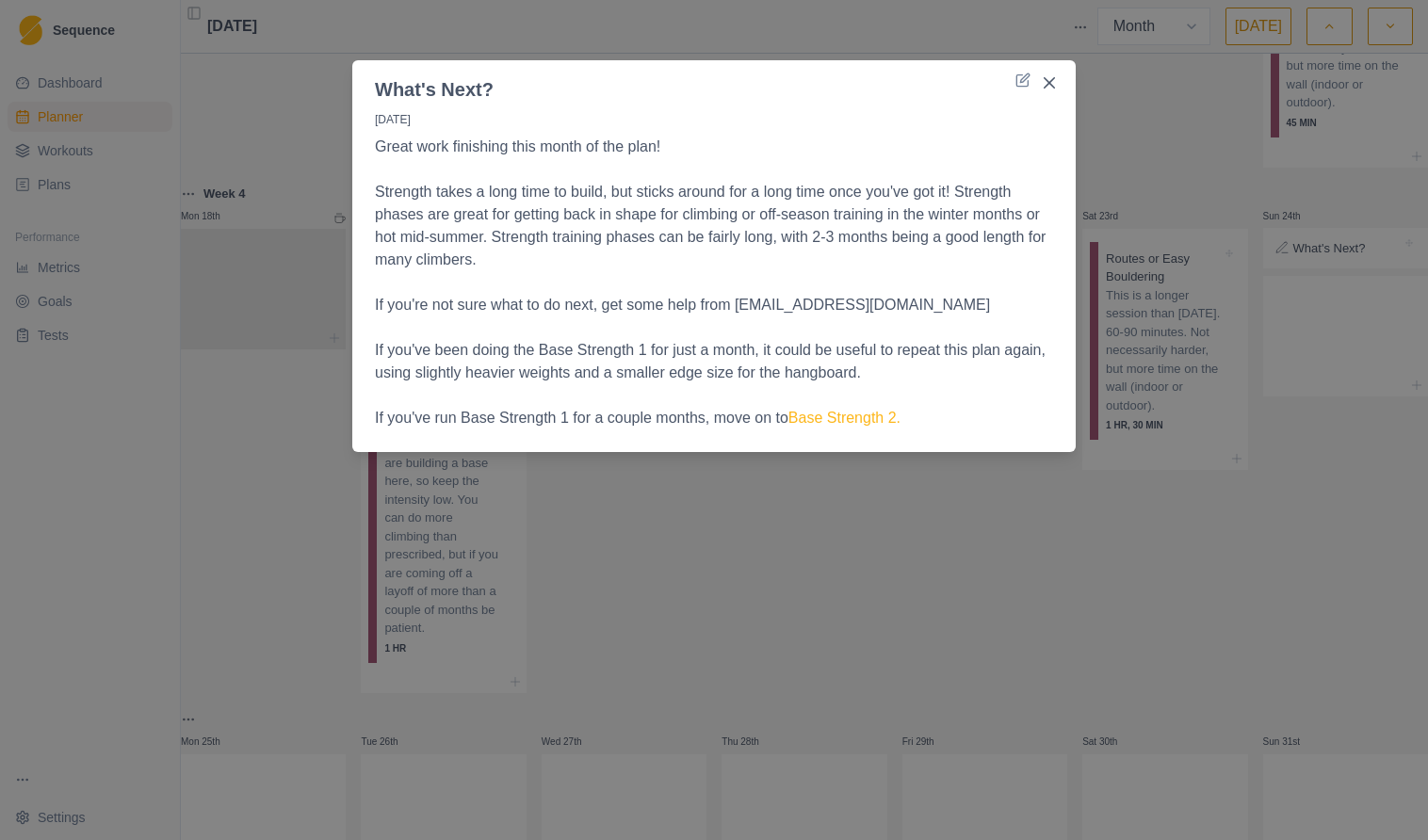
click at [604, 247] on p "Strength takes a long time to build, but sticks around for a long time once you…" at bounding box center [714, 226] width 678 height 91
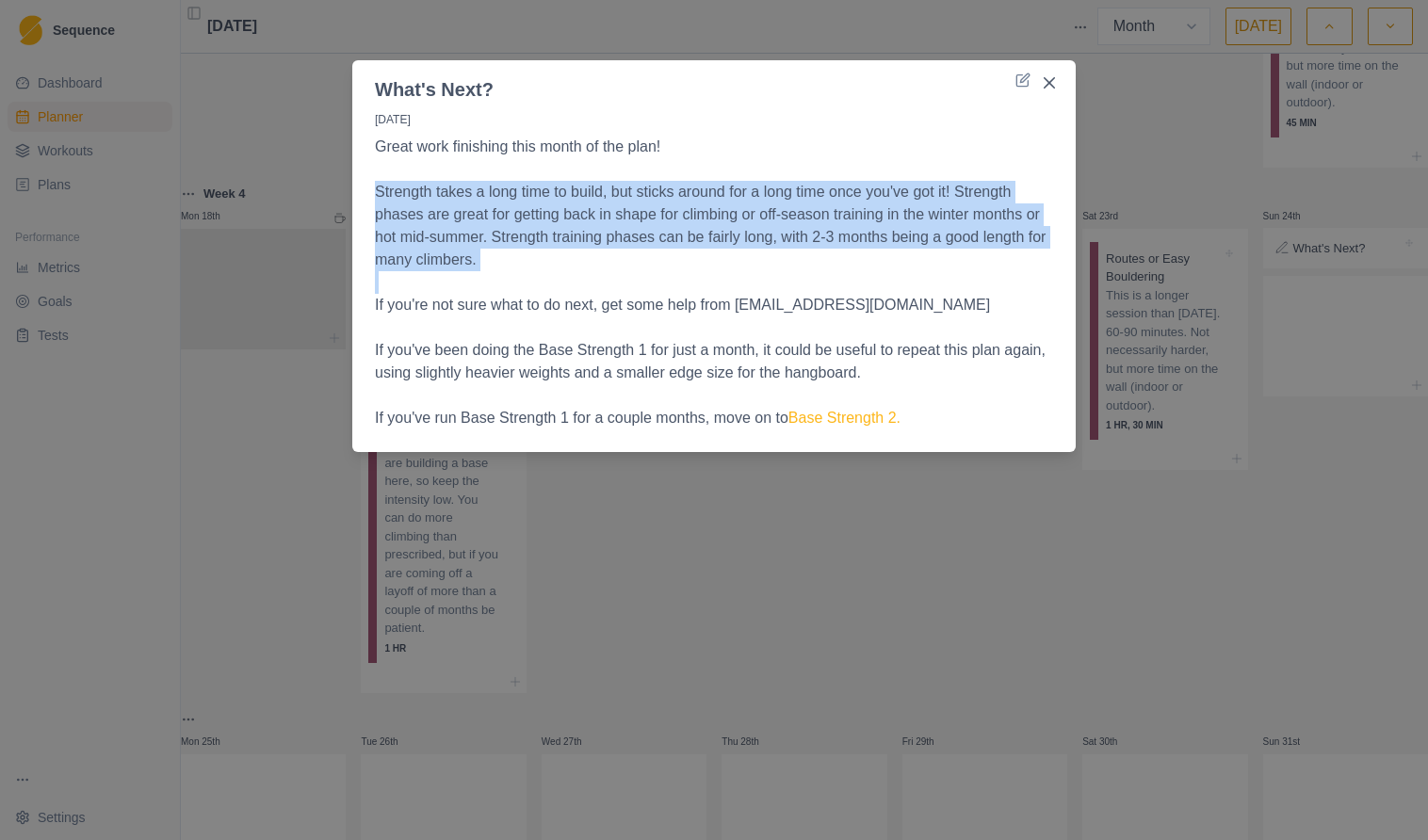
click at [604, 247] on p "Strength takes a long time to build, but sticks around for a long time once you…" at bounding box center [714, 226] width 678 height 91
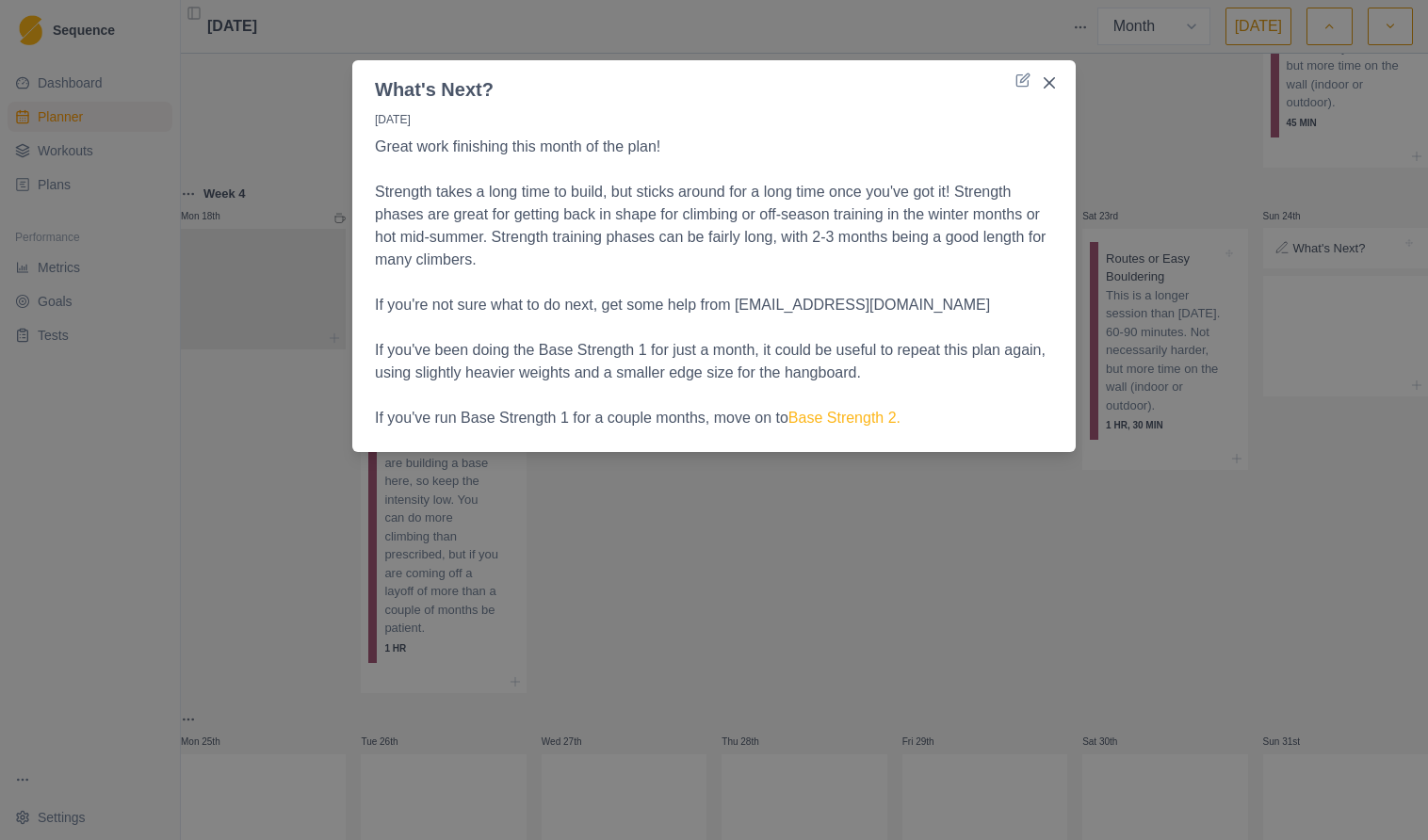
click at [754, 357] on p "If you've been doing the Base Strength 1 for just a month, it could be useful t…" at bounding box center [714, 361] width 678 height 45
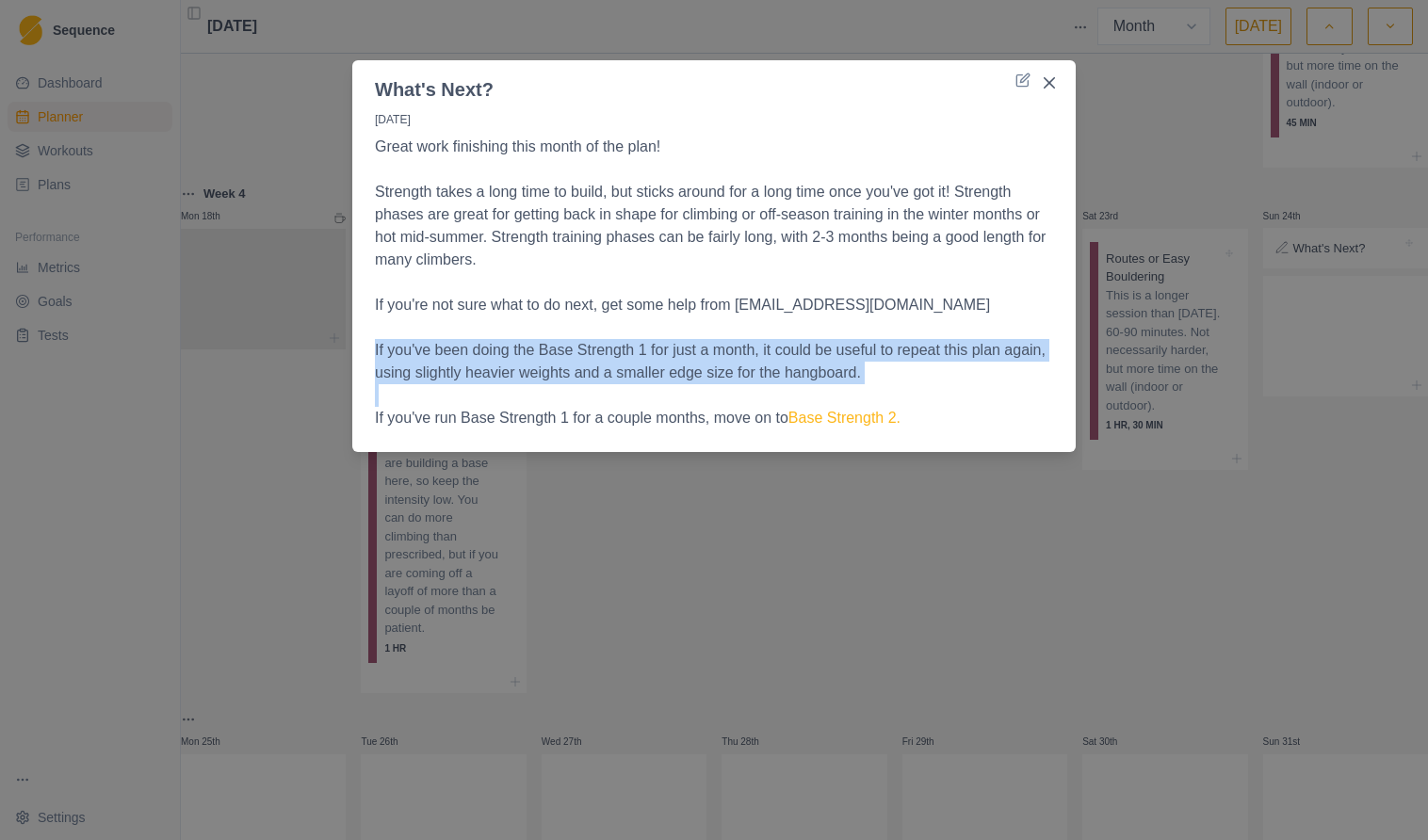
click at [754, 357] on p "If you've been doing the Base Strength 1 for just a month, it could be useful t…" at bounding box center [714, 361] width 678 height 45
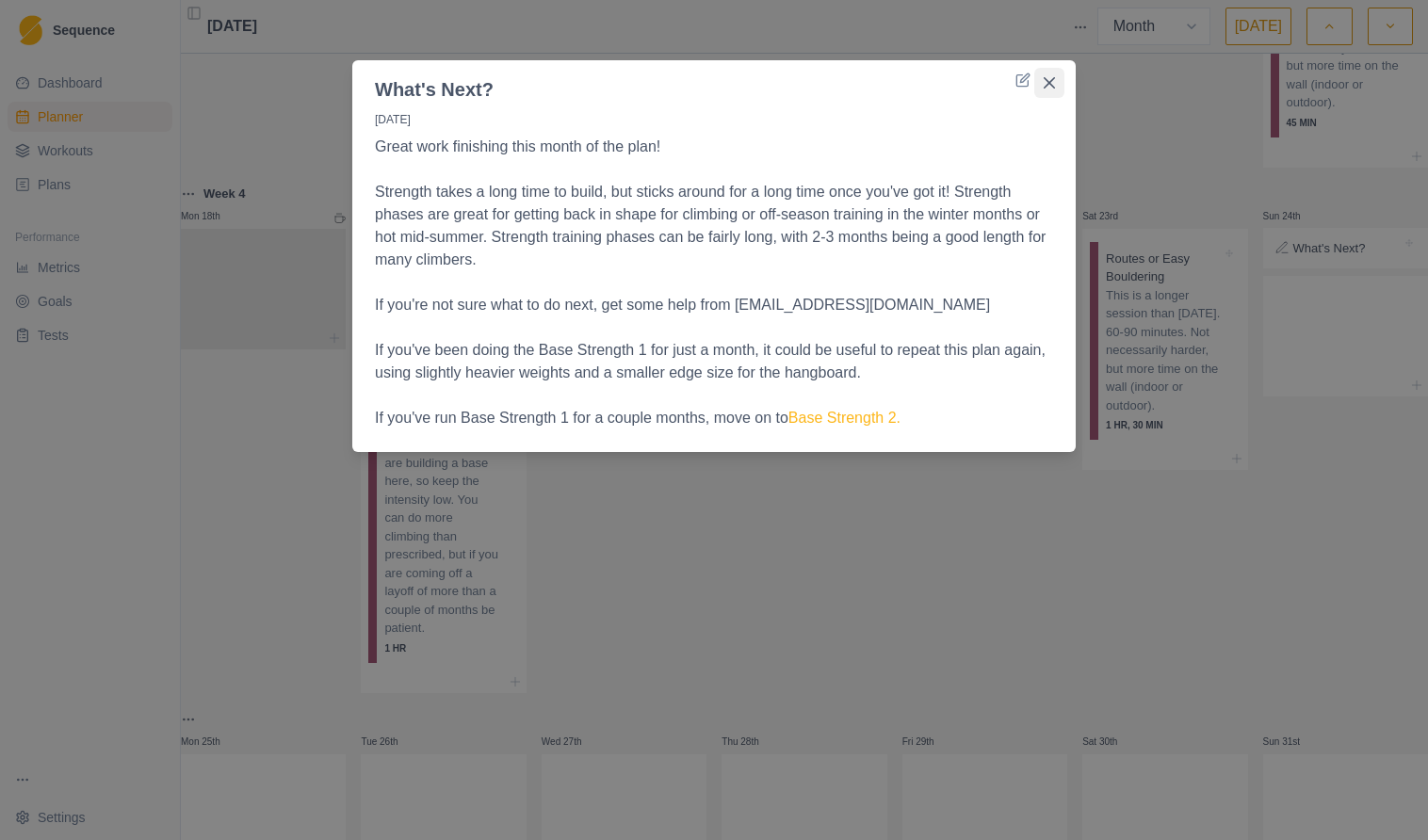
click at [1053, 73] on button "Close" at bounding box center [1048, 83] width 30 height 30
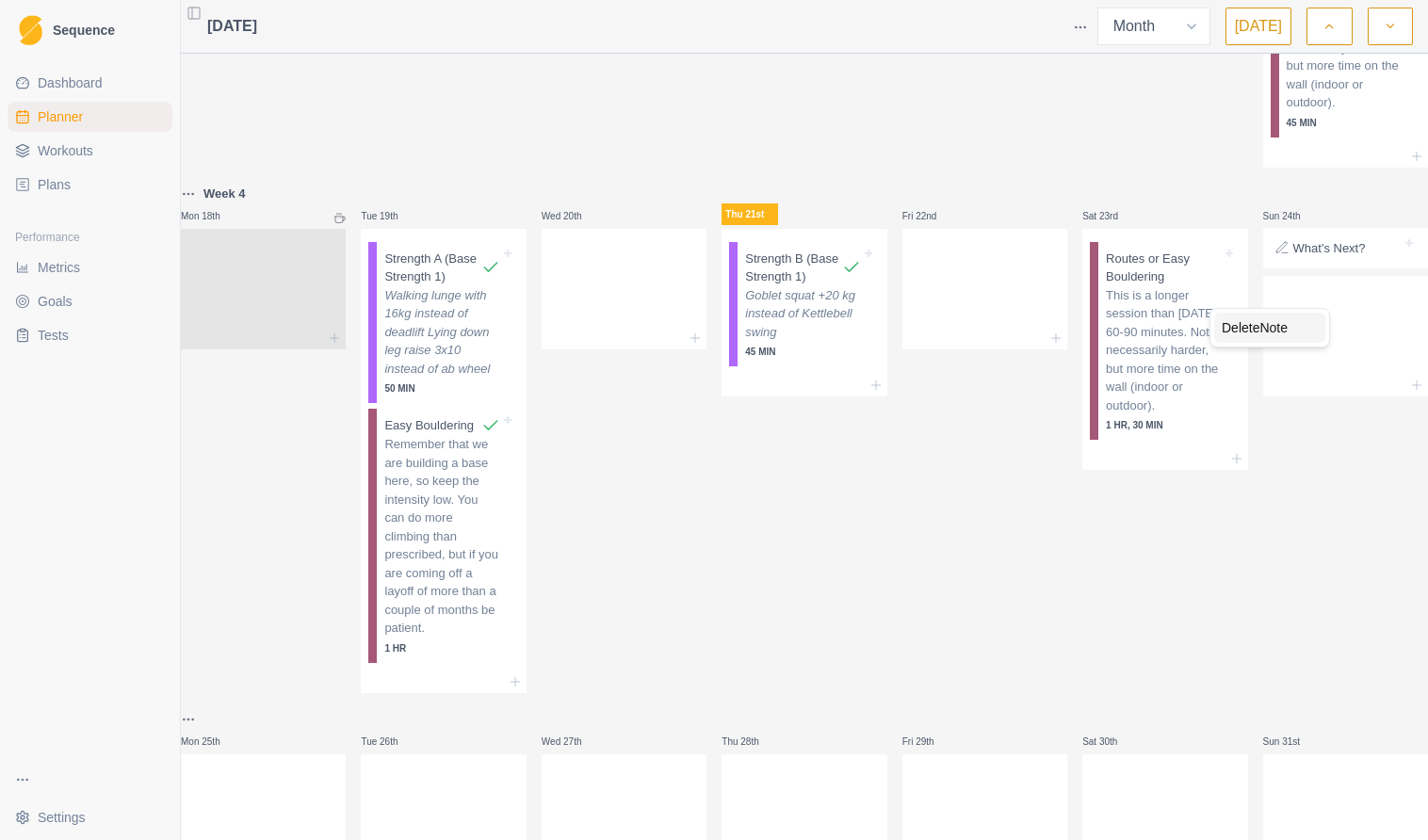
click at [1299, 323] on div "Delete Note" at bounding box center [1269, 327] width 111 height 30
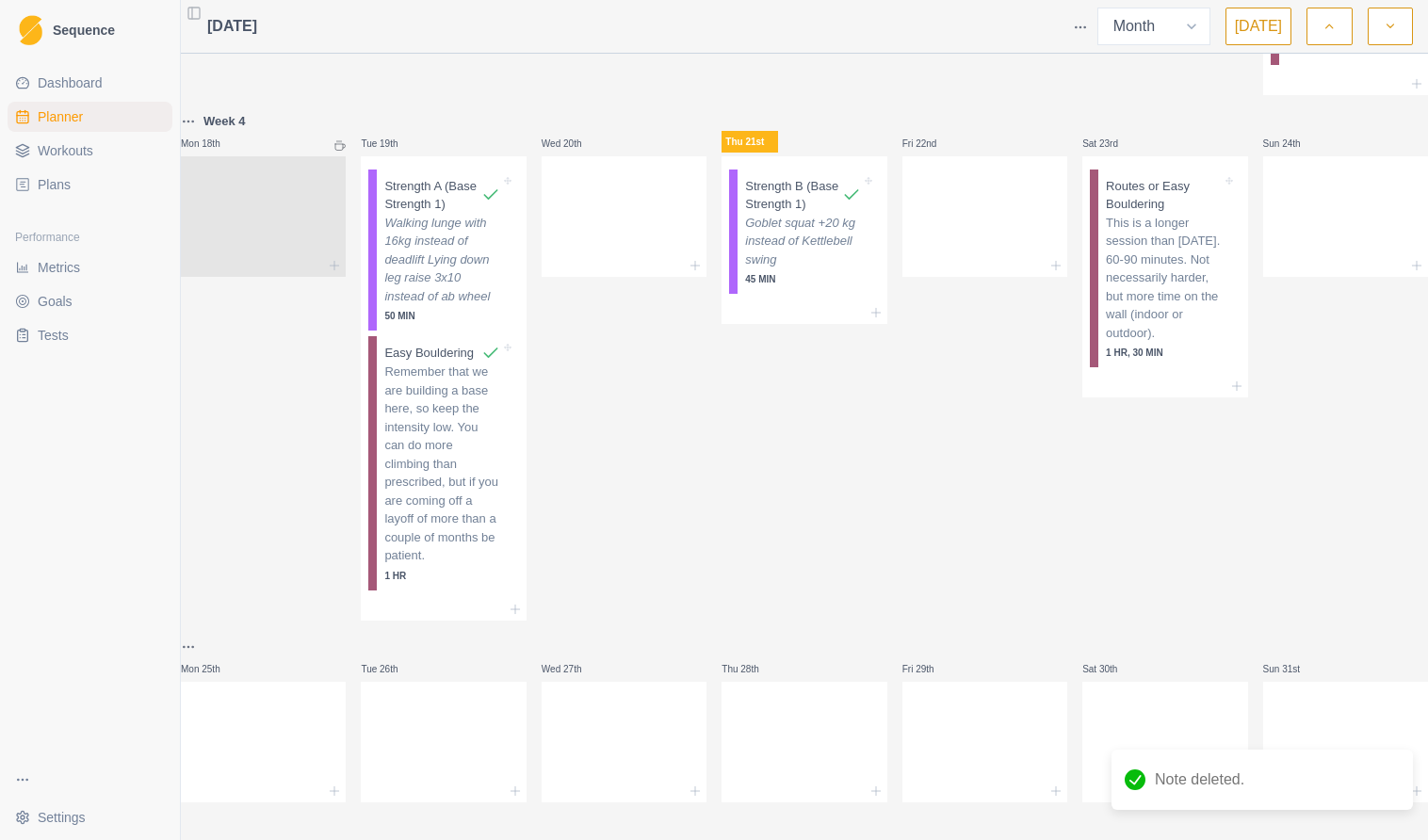
scroll to position [1068, 0]
click at [1410, 274] on icon at bounding box center [1416, 265] width 15 height 15
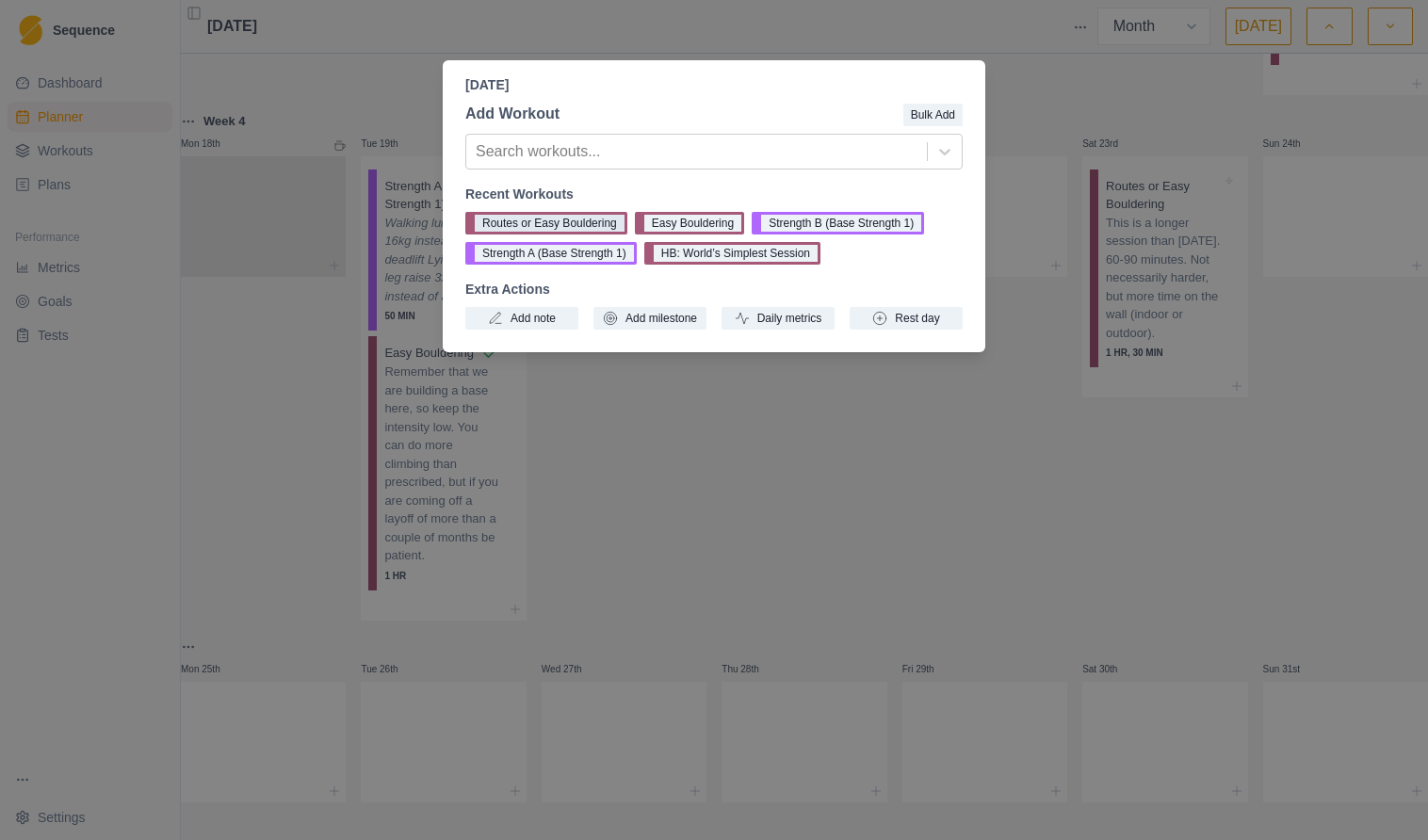
click at [594, 223] on button "Routes or Easy Bouldering" at bounding box center [546, 223] width 162 height 22
